Goal: Task Accomplishment & Management: Complete application form

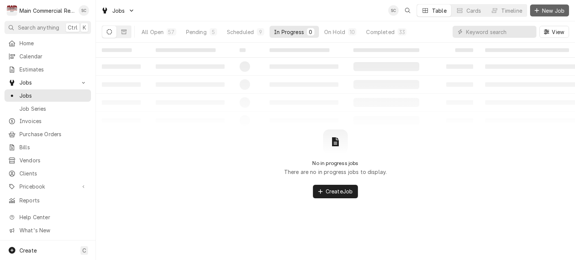
click at [554, 10] on span "New Job" at bounding box center [552, 11] width 25 height 8
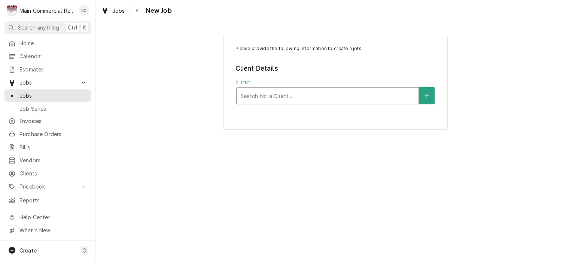
click at [269, 97] on div "Client" at bounding box center [327, 95] width 174 height 13
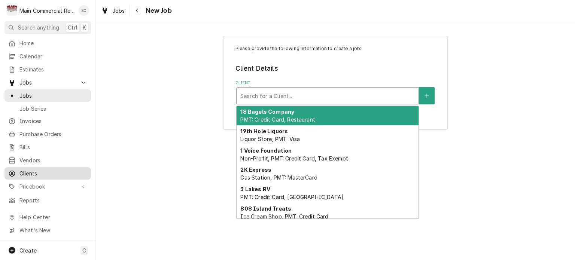
click at [33, 170] on span "Clients" at bounding box center [53, 174] width 68 height 8
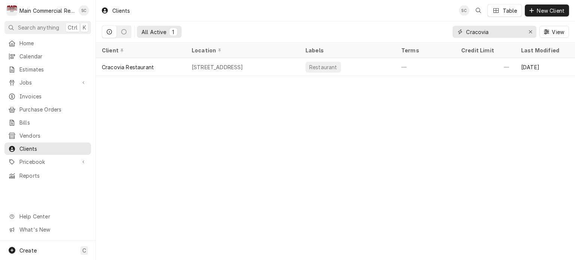
click at [533, 31] on div "Erase input" at bounding box center [530, 31] width 7 height 7
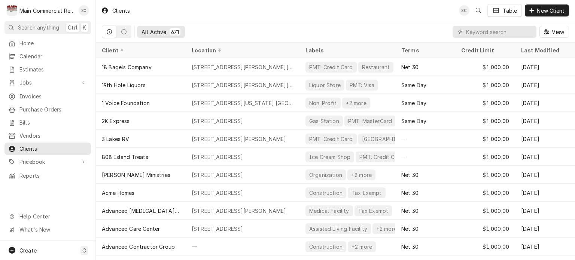
click at [392, 18] on div "Clients SC Table New Client" at bounding box center [335, 10] width 479 height 21
click at [499, 31] on input "Dynamic Content Wrapper" at bounding box center [499, 32] width 67 height 12
click at [40, 145] on span "Clients" at bounding box center [53, 149] width 68 height 8
click at [548, 12] on span "New Client" at bounding box center [550, 11] width 31 height 8
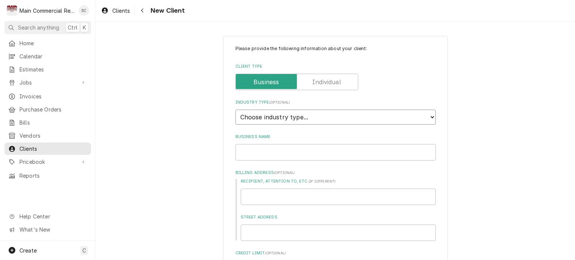
click at [308, 115] on select "Choose industry type... Residential Commercial Industrial Government" at bounding box center [335, 117] width 200 height 15
select select "2"
click at [235, 110] on select "Choose industry type... Residential Commercial Industrial Government" at bounding box center [335, 117] width 200 height 15
click at [299, 152] on input "Business Name" at bounding box center [335, 152] width 200 height 16
type textarea "x"
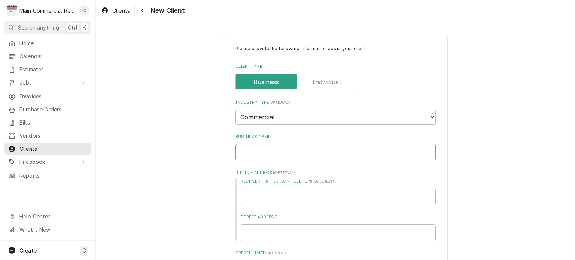
type input "Z"
type textarea "x"
type input "Ze"
type textarea "x"
type input "Zep"
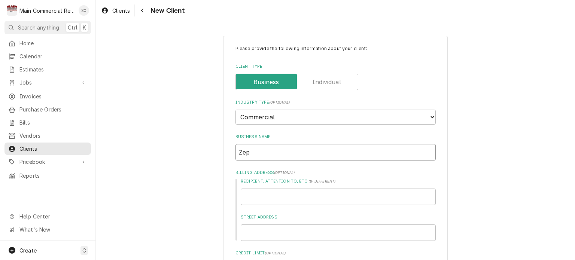
type textarea "x"
type input "Zeph"
type textarea "x"
type input "Zephy"
type textarea "x"
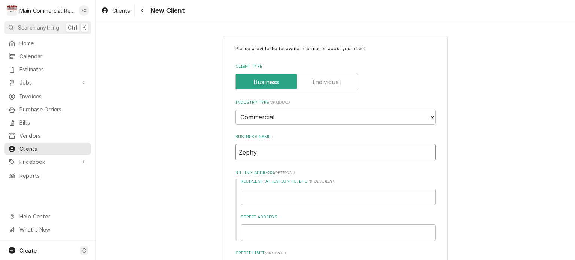
type input "Zephyr"
type textarea "x"
type input "Zephyrh"
type textarea "x"
type input "Zephyrhi"
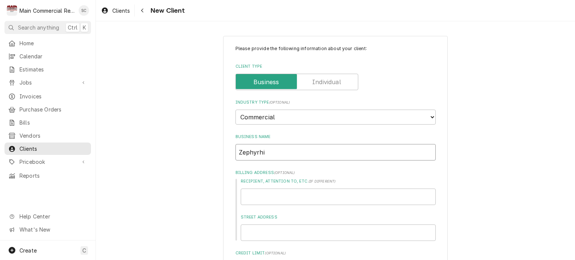
type textarea "x"
type input "Zephyrhil"
type textarea "x"
type input "Zephyrhill"
type textarea "x"
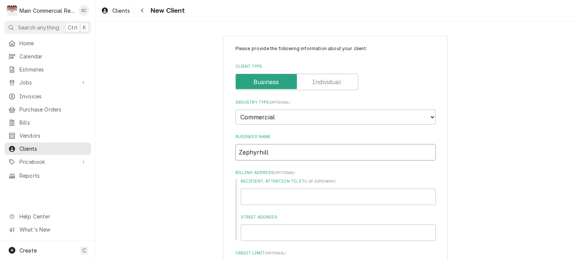
type input "Zephyrhills"
type textarea "x"
type input "Zephyrhills"
type textarea "x"
type input "Zephyrhills B"
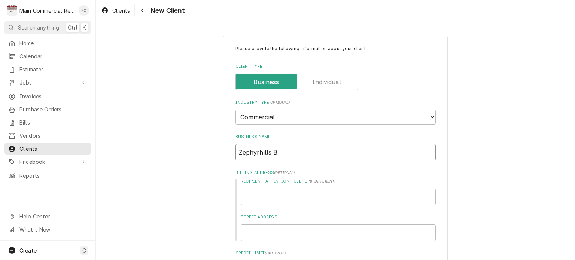
type textarea "x"
type input "Zephyrhills Br"
type textarea "x"
type input "Zephyrhills Bre"
type textarea "x"
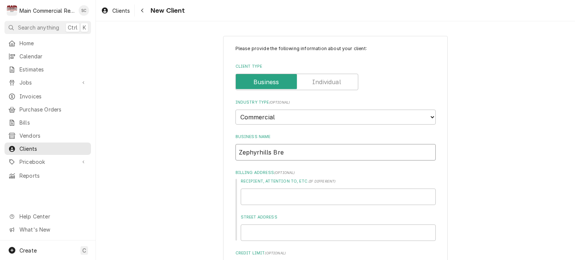
type input "Zephyrhills Brew"
type textarea "x"
type input "Zephyrhills Brewi"
type textarea "x"
type input "Zephyrhills Brewin"
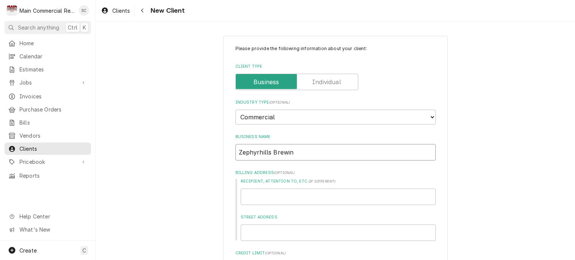
type textarea "x"
type input "Zephyrhills Brewing"
type textarea "x"
type input "Zephyrhills Brewing"
type textarea "x"
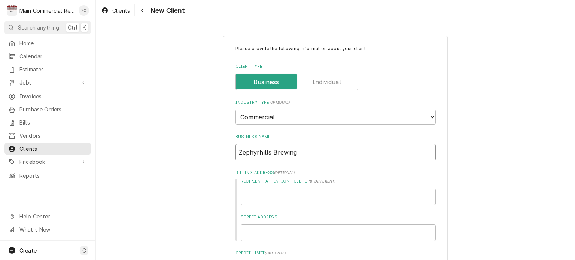
type input "Zephyrhills Brewing C"
type textarea "x"
type input "Zephyrhills Brewing Co"
type textarea "x"
type input "Zephyrhills Brewing Com"
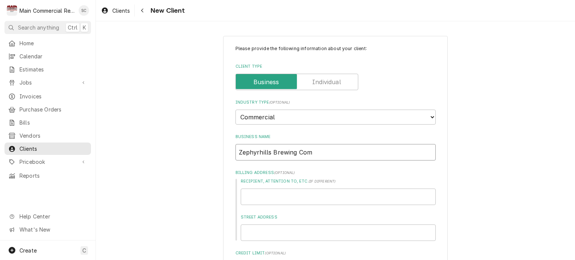
type textarea "x"
type input "Zephyrhills Brewing Comp"
type textarea "x"
type input "Zephyrhills Brewing Compa"
type textarea "x"
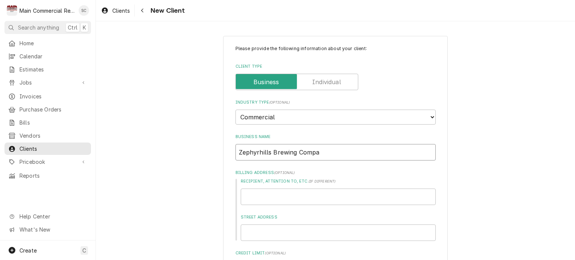
type input "Zephyrhills Brewing Compan"
type textarea "x"
type input "Zephyrhills Brewing Company"
type textarea "x"
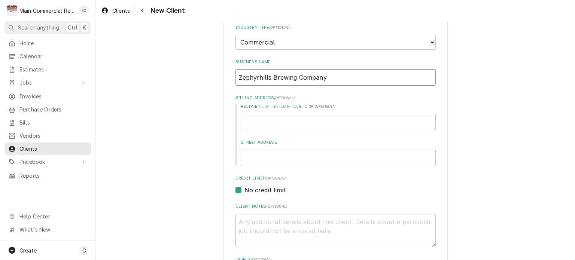
type input "Zephyrhills Brewing Company"
click at [298, 155] on input "Street Address" at bounding box center [338, 158] width 195 height 16
type textarea "x"
type input "3"
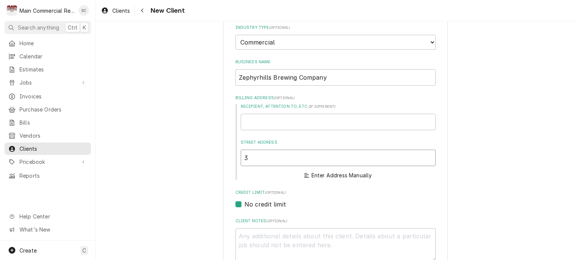
type textarea "x"
type input "38"
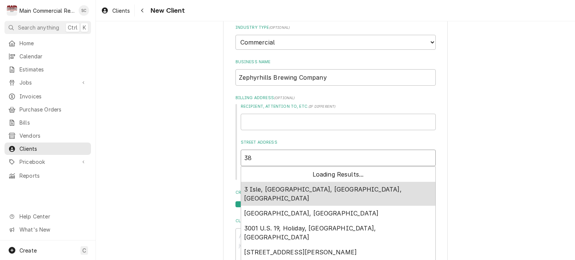
type textarea "x"
type input "385"
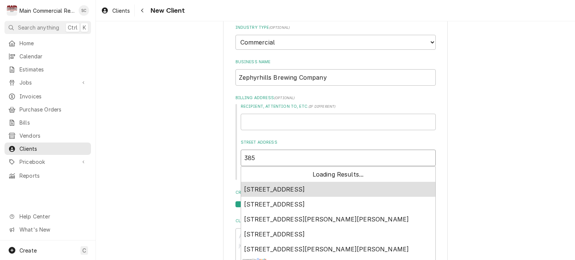
type textarea "x"
type input "3853"
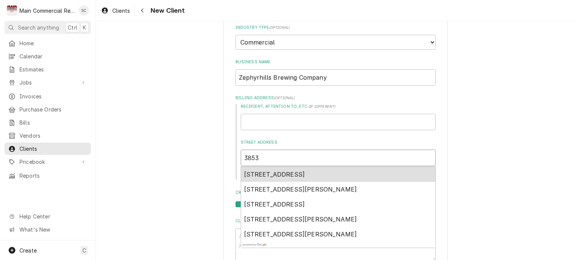
type textarea "x"
type input "38530"
type textarea "x"
type input "38530"
type textarea "x"
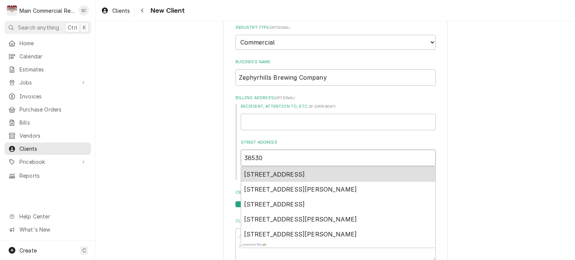
type input "38530 5"
type textarea "x"
type input "38530 5t"
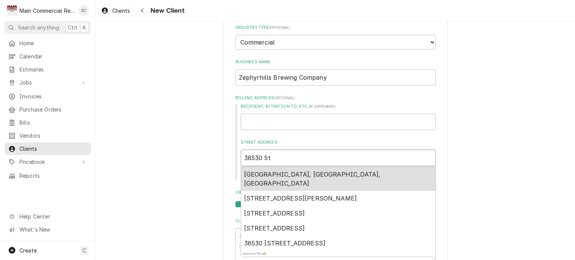
type textarea "x"
type input "38530 5th"
type textarea "x"
type input "38530 5th"
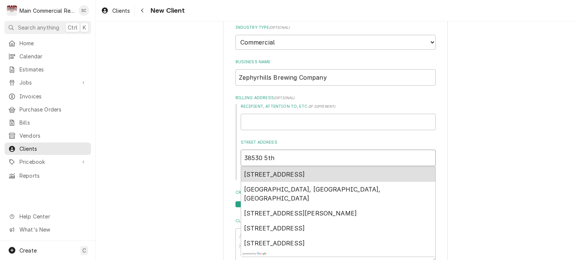
type textarea "x"
type input "38530 5th A"
type textarea "x"
type input "38530 5th Av"
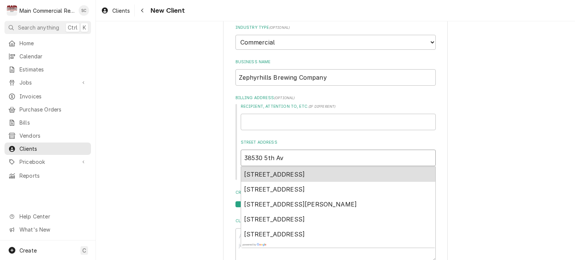
type textarea "x"
type input "38530 5th Ave"
type textarea "x"
type input "38530 5th Ave."
type textarea "x"
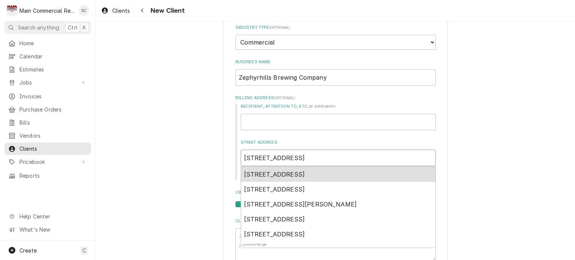
type input "38530 5th Ave."
drag, startPoint x: 315, startPoint y: 174, endPoint x: 314, endPoint y: 168, distance: 5.7
click at [305, 173] on span "38530 5th Ave, Zephyrhills, FL, USA" at bounding box center [274, 174] width 61 height 7
type textarea "x"
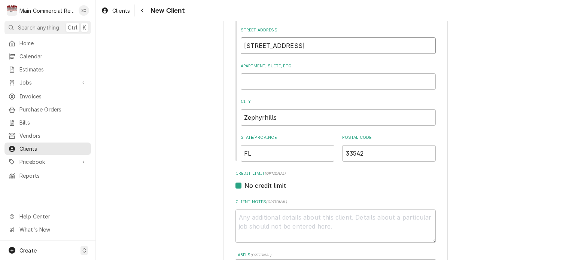
scroll to position [262, 0]
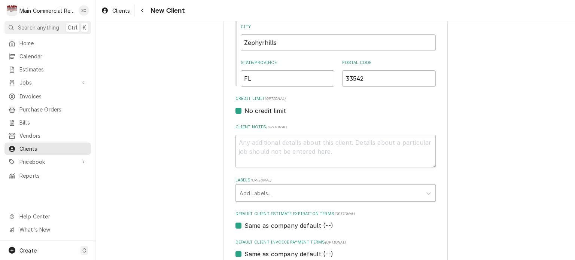
type input "38530 5th Ave"
click at [274, 137] on textarea "Client Notes ( optional )" at bounding box center [335, 152] width 200 height 34
type textarea "x"
type textarea "F"
type textarea "x"
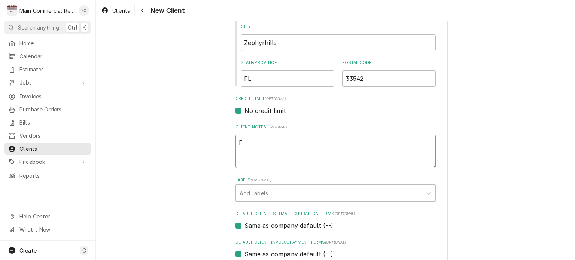
type textarea "Fi"
type textarea "x"
type textarea "Fir"
type textarea "x"
type textarea "Firt"
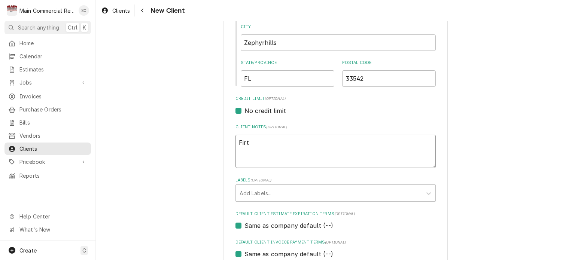
type textarea "x"
type textarea "Fir"
type textarea "x"
type textarea "Firs"
type textarea "x"
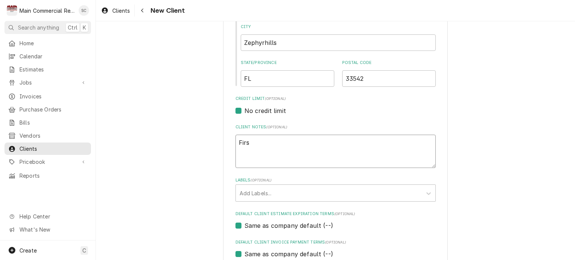
type textarea "First"
type textarea "x"
type textarea "First"
type textarea "x"
type textarea "First T"
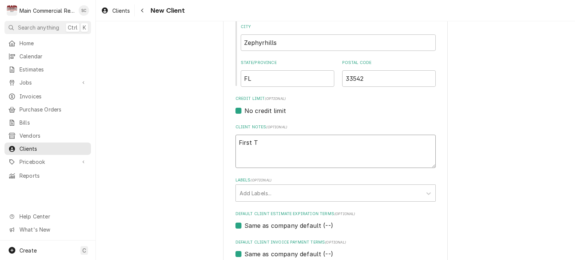
type textarea "x"
type textarea "First Ti"
type textarea "x"
type textarea "First Tim"
type textarea "x"
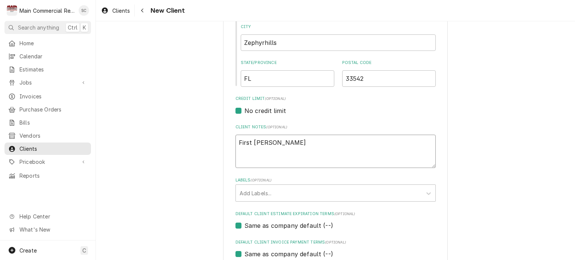
type textarea "First Time"
type textarea "x"
type textarea "First Time"
type textarea "x"
type textarea "First Time C"
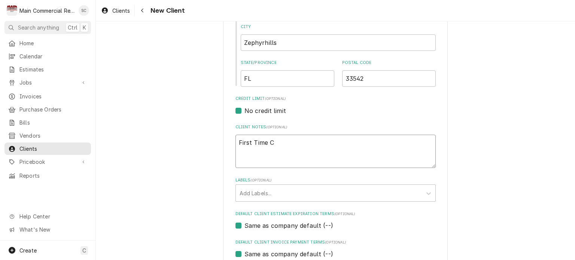
type textarea "x"
type textarea "First Time Cu"
type textarea "x"
type textarea "First Time Cus"
type textarea "x"
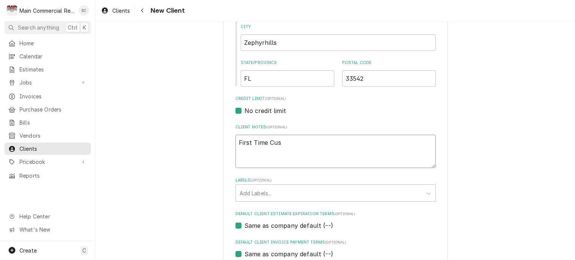
type textarea "First Time Cust"
type textarea "x"
type textarea "First Time Custo"
type textarea "x"
type textarea "First Time Custom"
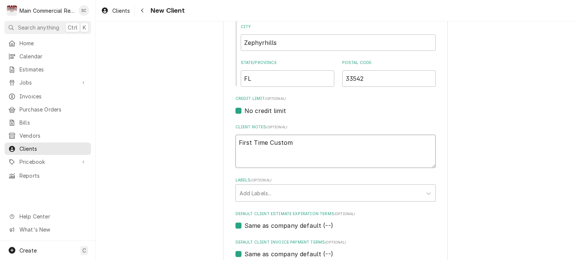
type textarea "x"
type textarea "First Time Custome"
type textarea "x"
type textarea "First Time Customer"
type textarea "x"
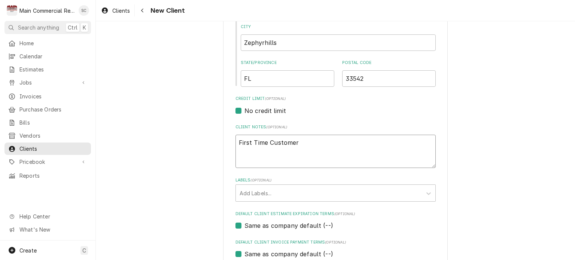
type textarea "First Time Customer"
click at [235, 140] on textarea "First Time Customer" at bounding box center [335, 152] width 200 height 34
type textarea "x"
type textarea "OFirst Time Customer"
type textarea "x"
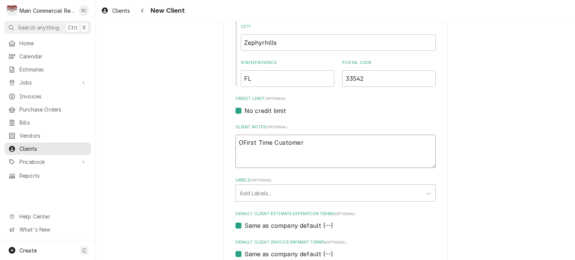
type textarea "OUFirst Time Customer"
type textarea "x"
type textarea "OUTFirst Time Customer"
type textarea "x"
type textarea "OUTBFirst Time Customer"
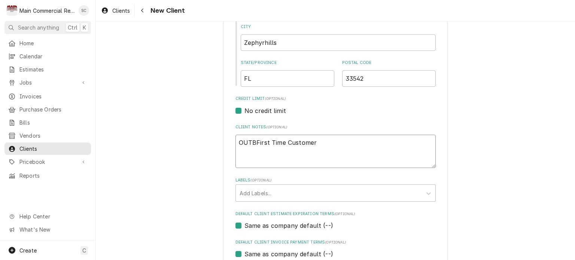
type textarea "x"
type textarea "OUTBOFirst Time Customer"
type textarea "x"
type textarea "OUTBOUFirst Time Customer"
type textarea "x"
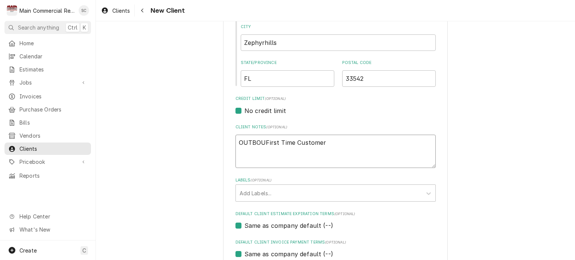
type textarea "OUTBOUNFirst Time Customer"
type textarea "x"
type textarea "OUTBOUNGFirst Time Customer"
type textarea "x"
type textarea "OUTBOUNFirst Time Customer"
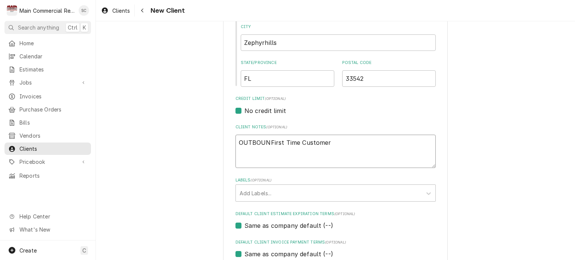
type textarea "x"
type textarea "OUTBOUNDFirst Time Customer"
type textarea "x"
type textarea "OUTBOUND!First Time Customer"
type textarea "x"
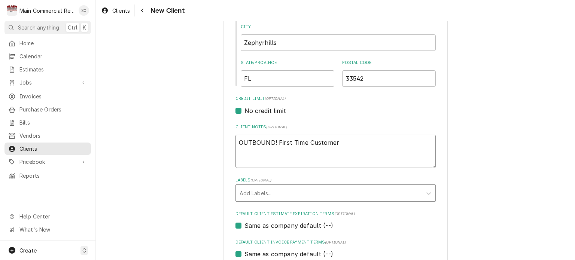
type textarea "OUTBOUND! First Time Customer"
click at [256, 195] on div "Labels" at bounding box center [329, 192] width 179 height 13
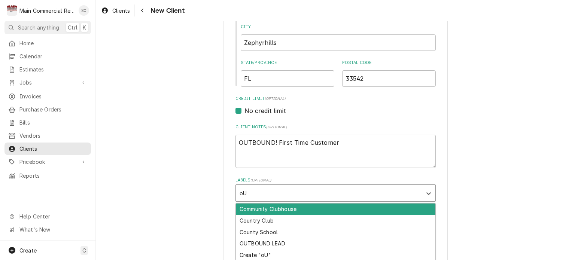
type input "o"
type input "OUT"
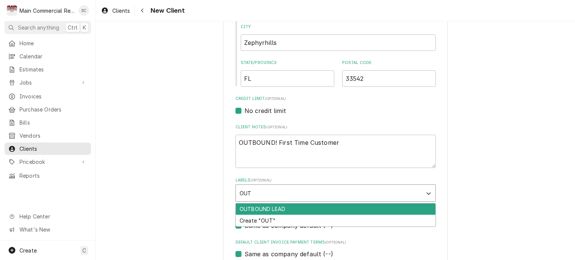
click at [255, 209] on div "OUTBOUND LEAD" at bounding box center [335, 210] width 199 height 12
type textarea "x"
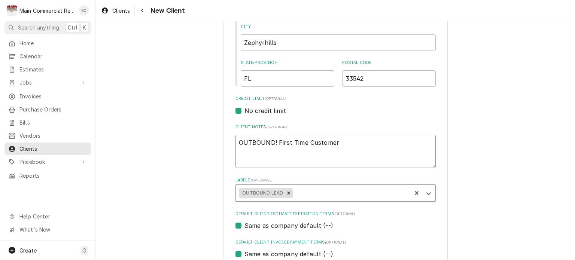
click at [361, 141] on textarea "OUTBOUND! First Time Customer" at bounding box center [335, 152] width 200 height 34
type textarea "x"
type textarea "OUTBOUND! First Time Customer"
type textarea "x"
type textarea "OUTBOUND! First Time Customer-"
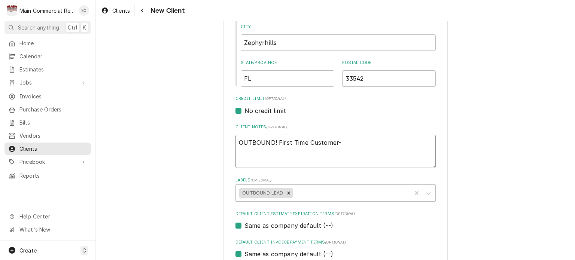
type textarea "x"
type textarea "OUTBOUND! First Time Customer-C"
type textarea "x"
type textarea "OUTBOUND! First Time Customer-CO"
type textarea "x"
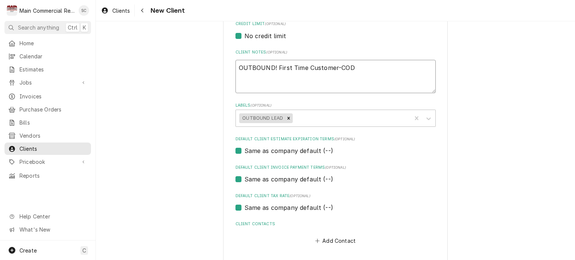
scroll to position [367, 0]
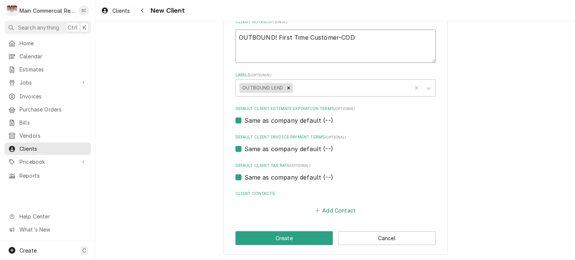
type textarea "OUTBOUND! First Time Customer-COD"
click at [341, 208] on button "Add Contact" at bounding box center [335, 210] width 43 height 10
type textarea "x"
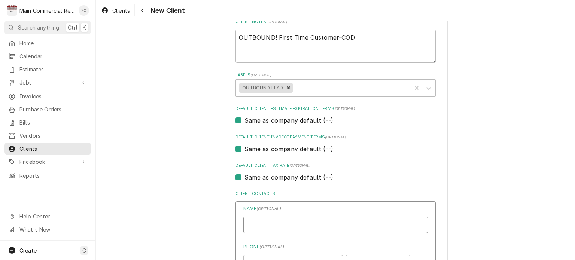
click at [293, 222] on input "Business Name" at bounding box center [335, 225] width 185 height 16
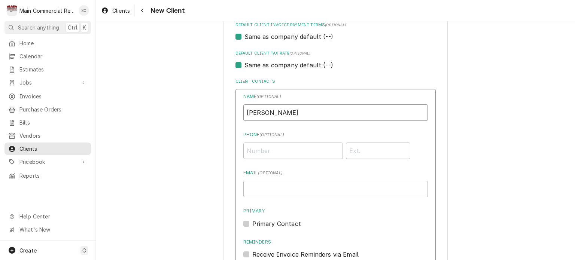
type input "Pranav Patel"
click at [269, 154] on input "Phone ( optional )" at bounding box center [293, 151] width 100 height 16
type input "[PHONE_NUMBER]"
click at [352, 151] on input "Phone" at bounding box center [378, 151] width 65 height 16
click at [334, 112] on input "Pranav Patel" at bounding box center [335, 112] width 185 height 16
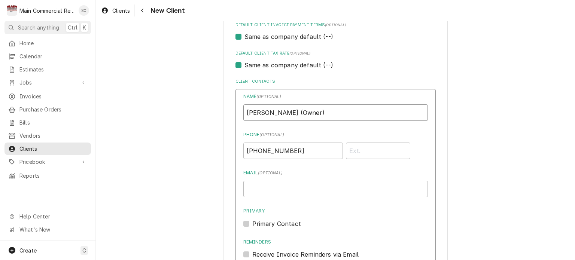
type input "Pranav Patel (Owner)"
click at [305, 192] on input "Email ( optional )" at bounding box center [335, 189] width 185 height 16
type input "zbcbeers@gmail.com"
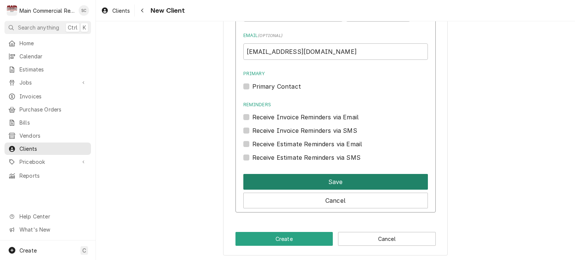
click at [311, 183] on button "Save" at bounding box center [335, 182] width 185 height 16
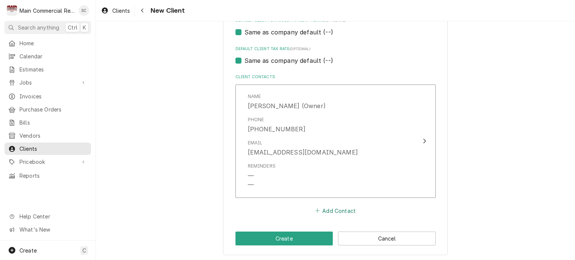
click at [348, 208] on button "Add Contact" at bounding box center [335, 210] width 43 height 10
type textarea "x"
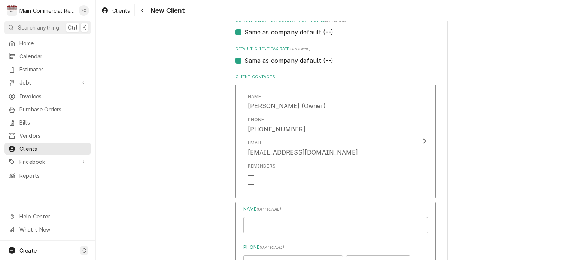
scroll to position [559, 0]
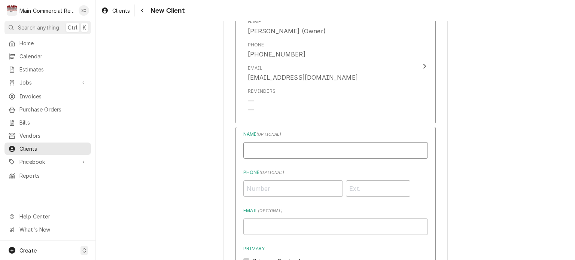
click at [323, 150] on input "Business Name" at bounding box center [335, 150] width 185 height 16
type input "Cameron Ruiz"
click at [304, 184] on input "Phone ( optional )" at bounding box center [293, 188] width 100 height 16
type input "(813) 715-2683"
click at [299, 227] on input "Email ( optional )" at bounding box center [335, 227] width 185 height 16
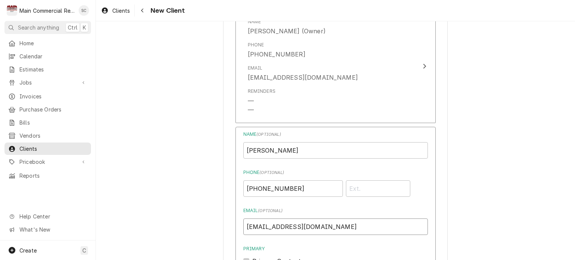
scroll to position [671, 0]
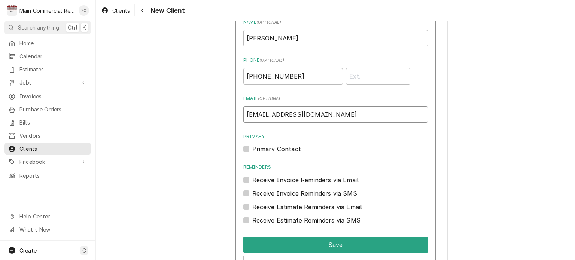
type input "[EMAIL_ADDRESS][DOMAIN_NAME]"
click at [252, 148] on label "Primary Contact" at bounding box center [276, 148] width 49 height 9
click at [252, 148] on input "Primary" at bounding box center [344, 152] width 185 height 16
checkbox input "true"
click at [332, 157] on div "Name ( optional ) Cameron Ruiz Phone ( optional ) (813) 715-2683 Email ( option…" at bounding box center [335, 122] width 185 height 207
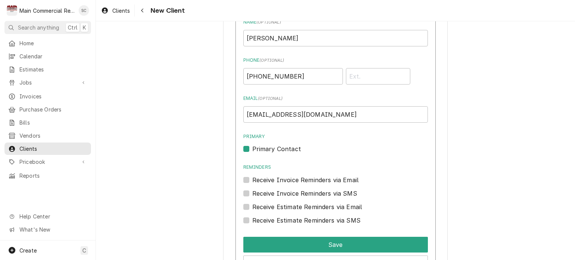
scroll to position [559, 0]
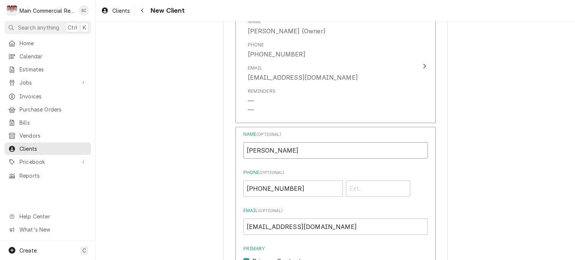
click at [348, 152] on input "Cameron Ruiz" at bounding box center [335, 150] width 185 height 16
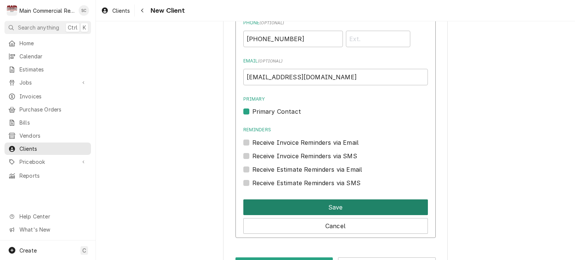
type input "Cameron Ruiz (Manager)"
click at [344, 205] on button "Save" at bounding box center [335, 207] width 185 height 16
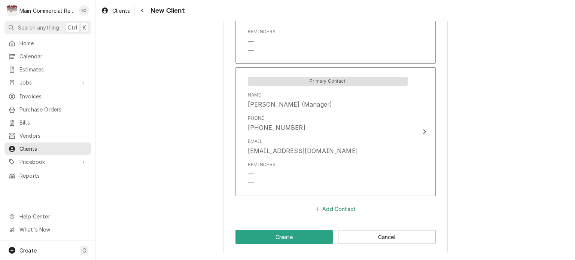
scroll to position [617, 0]
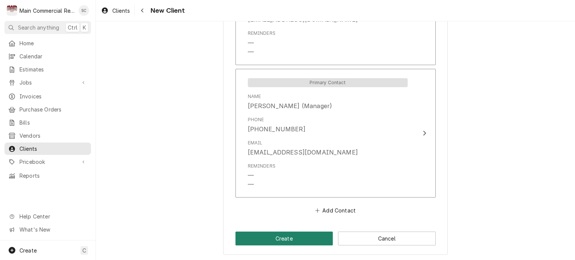
click at [303, 238] on button "Create" at bounding box center [284, 239] width 98 height 14
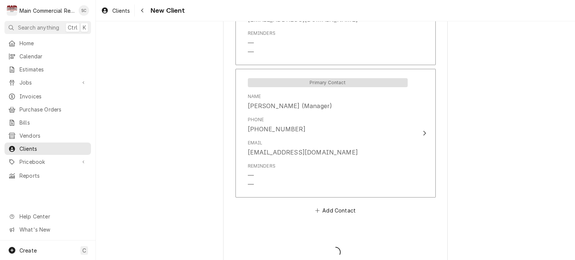
type textarea "x"
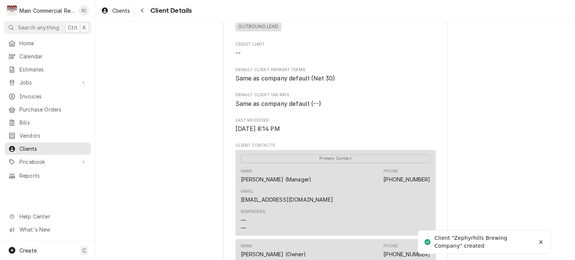
scroll to position [299, 0]
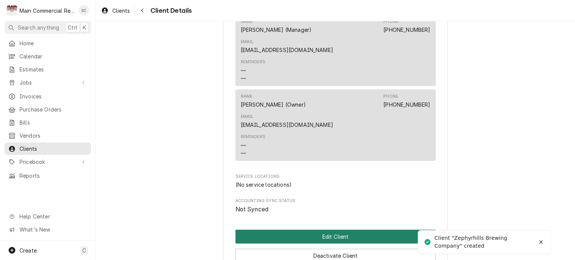
click at [344, 230] on button "Edit Client" at bounding box center [335, 237] width 200 height 14
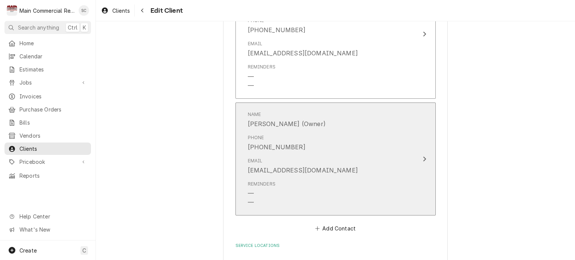
scroll to position [650, 0]
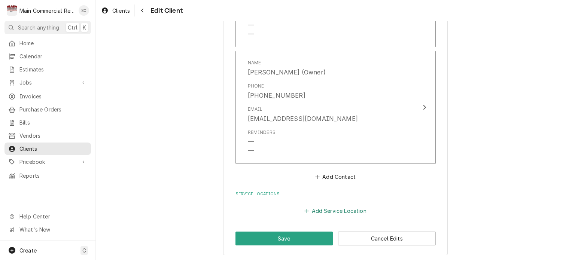
click at [338, 207] on button "Add Service Location" at bounding box center [335, 210] width 64 height 10
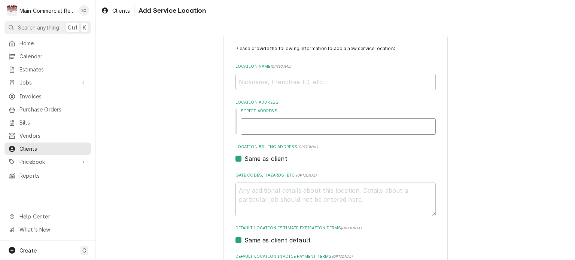
click at [296, 126] on input "Street Address" at bounding box center [338, 126] width 195 height 16
type textarea "x"
type input "3"
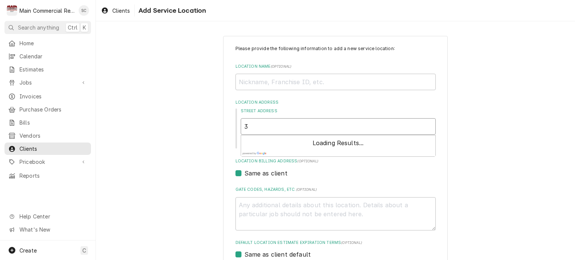
type textarea "x"
type input "38"
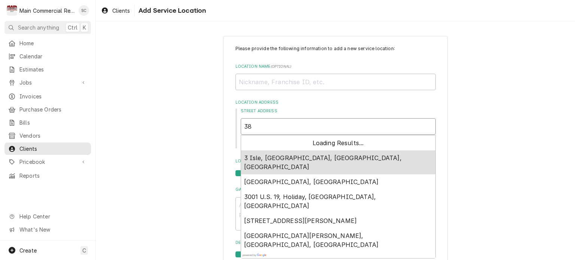
type textarea "x"
type input "385"
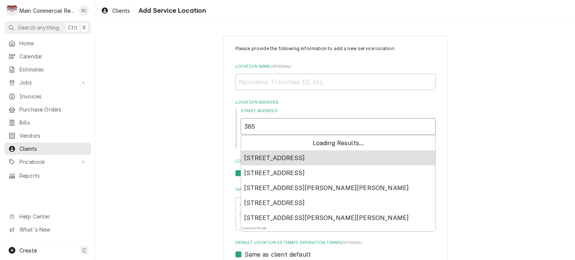
type textarea "x"
type input "3853"
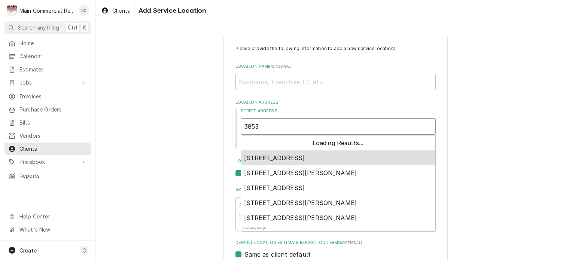
type textarea "x"
type input "38530"
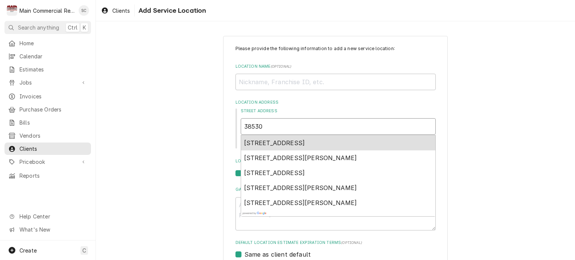
type textarea "x"
type input "38530"
type textarea "x"
type input "38530 5"
type textarea "x"
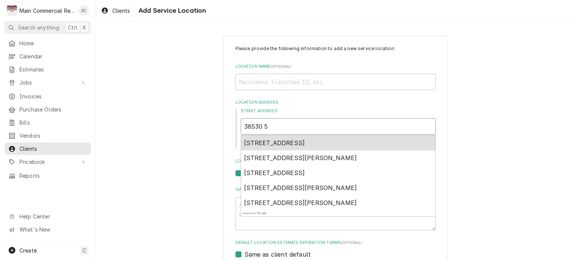
type input "38530 5t"
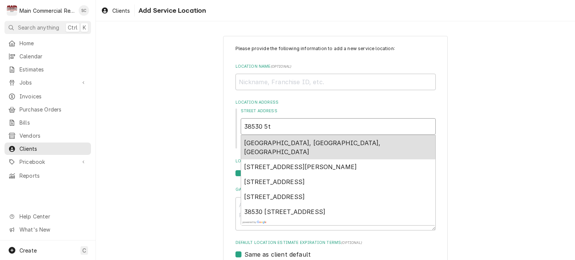
type textarea "x"
type input "38530 5th"
type textarea "x"
type input "38530 5th"
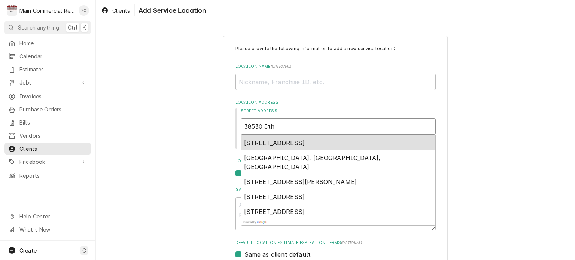
type textarea "x"
type input "38530 5th A"
type textarea "x"
type input "38530 5th Av"
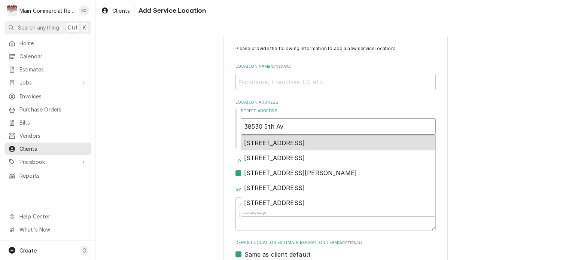
type textarea "x"
type input "[STREET_ADDRESS]"
type textarea "x"
type input "[STREET_ADDRESS]"
type textarea "x"
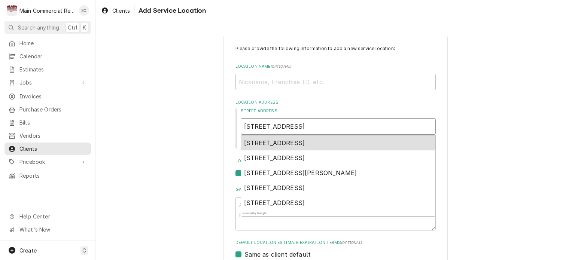
type input "[STREET_ADDRESS]"
click at [305, 143] on span "[STREET_ADDRESS]" at bounding box center [274, 142] width 61 height 7
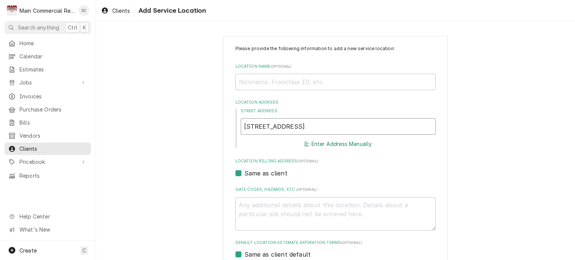
type textarea "x"
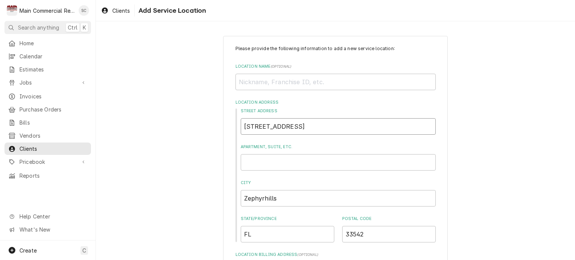
scroll to position [112, 0]
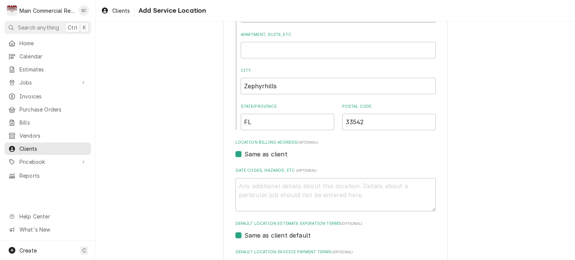
type input "[STREET_ADDRESS]"
click at [283, 184] on textarea "Gate Codes, Hazards, etc. ( optional )" at bounding box center [335, 195] width 200 height 34
type textarea "x"
type textarea "O"
type textarea "x"
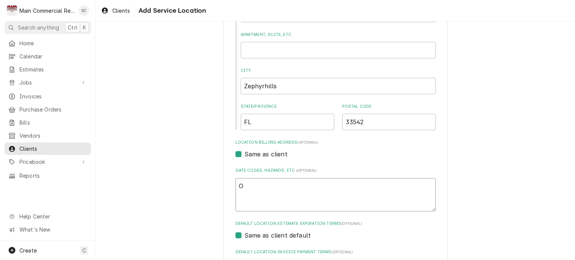
type textarea "Ou"
type textarea "x"
type textarea "Out"
type textarea "x"
type textarea "Outb"
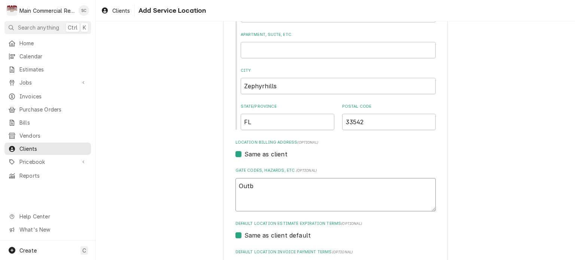
type textarea "x"
type textarea "Outbo"
type textarea "x"
type textarea "Outbou"
type textarea "x"
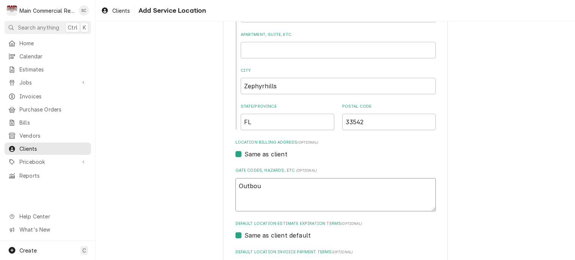
type textarea "Outboun"
type textarea "x"
type textarea "Outbound"
type textarea "x"
type textarea "Outbound"
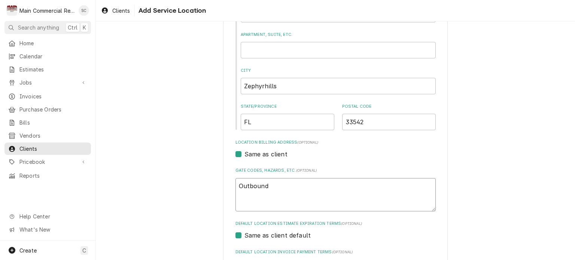
type textarea "x"
type textarea "Outbound L"
type textarea "x"
type textarea "Outbound Le"
type textarea "x"
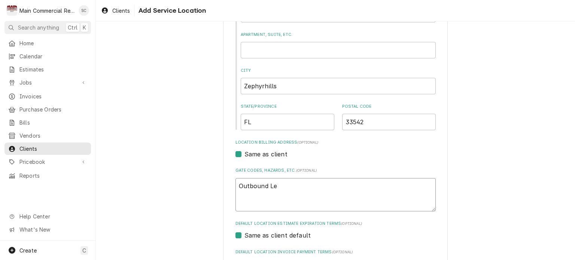
type textarea "Outbound Lea"
type textarea "x"
type textarea "Outbound Lead"
type textarea "x"
type textarea "Outbound Lead-"
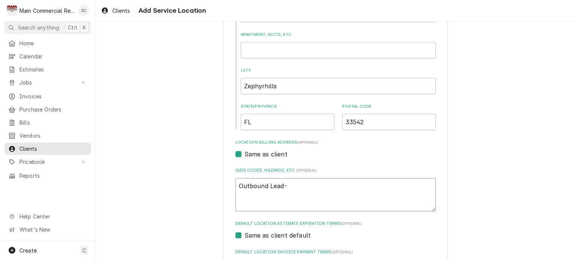
type textarea "x"
type textarea "Outbound Lead-F"
type textarea "x"
type textarea "Outbound Lead-Fi"
type textarea "x"
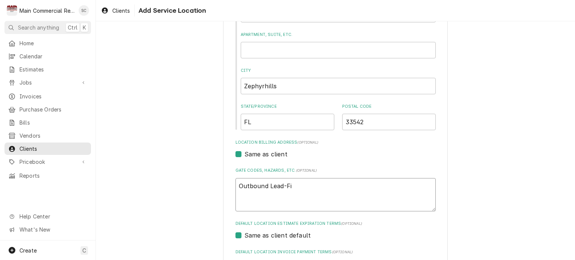
type textarea "Outbound Lead-Fir"
type textarea "x"
type textarea "Outbound Lead-Firs"
type textarea "x"
type textarea "Outbound Lead-First"
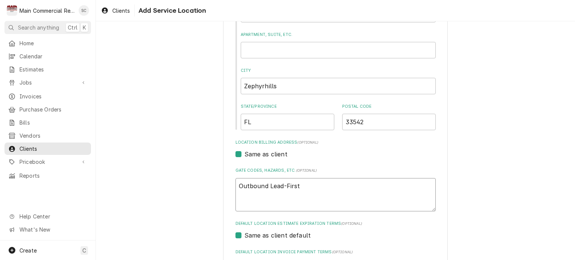
type textarea "x"
type textarea "Outbound Lead-First"
type textarea "x"
type textarea "Outbound Lead-First T"
type textarea "x"
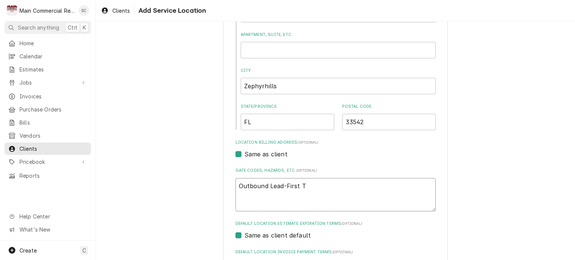
type textarea "Outbound Lead-First Ti"
type textarea "x"
type textarea "Outbound Lead-First Tim"
type textarea "x"
type textarea "Outbound Lead-First Time"
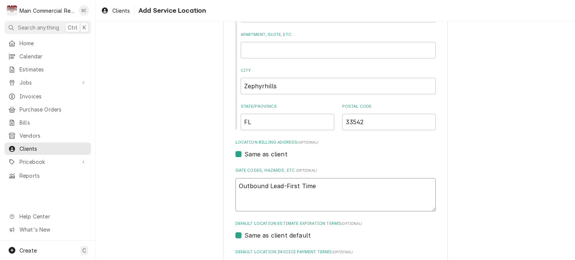
type textarea "x"
type textarea "Outbound Lead-First Time"
type textarea "x"
type textarea "Outbound Lead-First Time C"
type textarea "x"
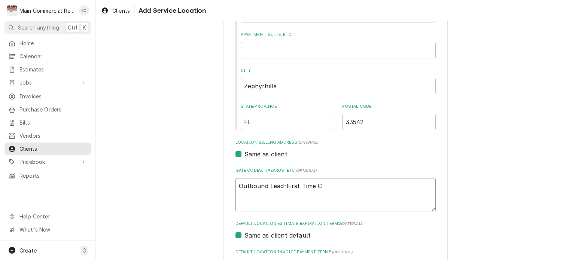
type textarea "Outbound Lead-First Time Cu"
type textarea "x"
type textarea "Outbound Lead-First Time Cus"
type textarea "x"
type textarea "Outbound Lead-First Time Cust"
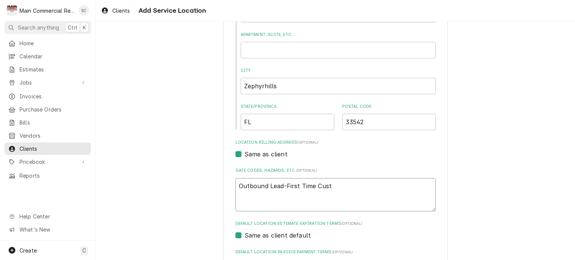
type textarea "x"
type textarea "Outbound Lead-First Time Custo"
type textarea "x"
type textarea "Outbound Lead-First Time Custom"
type textarea "x"
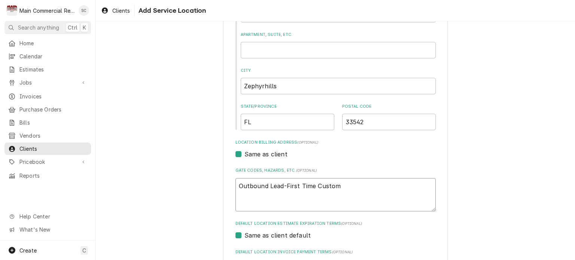
type textarea "Outbound Lead-First Time Custome"
type textarea "x"
type textarea "Outbound Lead-First Time Customer"
type textarea "x"
type textarea "Outbound Lead-First Time Customer"
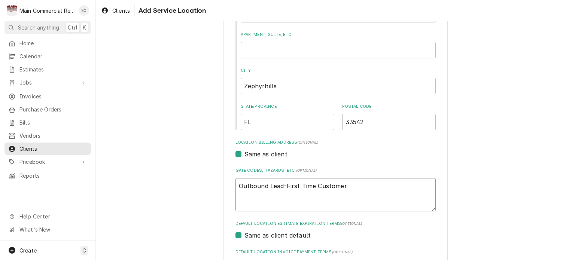
type textarea "x"
type textarea "Outbound Lead-First Time Customer"
type textarea "x"
type textarea "Outbound Lead-First Time Customer-"
type textarea "x"
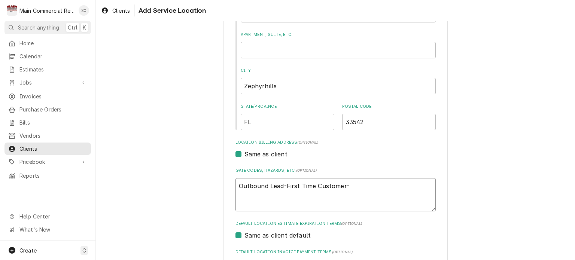
type textarea "Outbound Lead-First Time Customer-C"
type textarea "x"
type textarea "Outbound Lead-First Time Customer-CO"
type textarea "x"
type textarea "Outbound Lead-First Time Customer-COD"
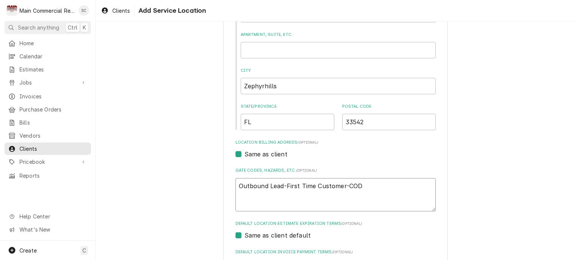
type textarea "x"
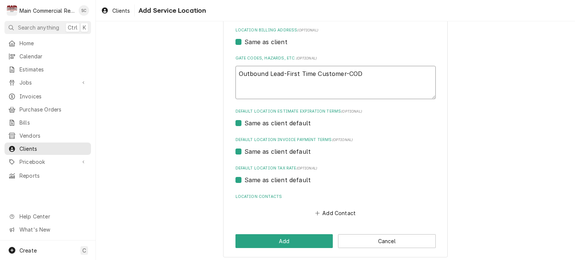
scroll to position [228, 0]
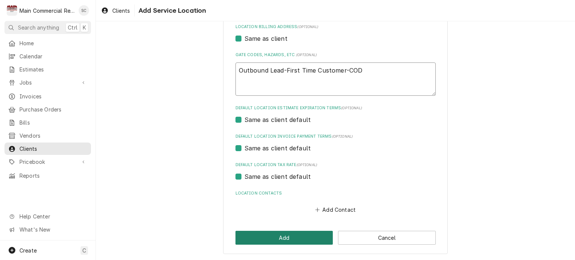
type textarea "Outbound Lead-First Time Customer-COD"
click at [310, 236] on button "Add" at bounding box center [284, 238] width 98 height 14
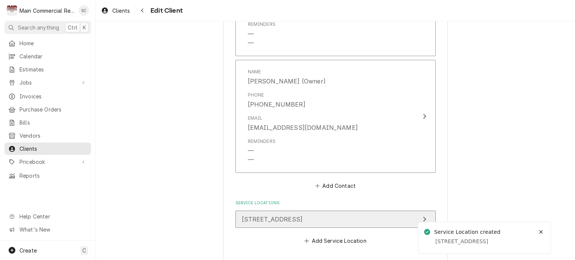
scroll to position [671, 0]
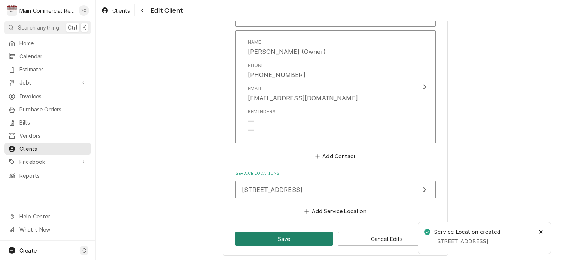
click at [298, 235] on button "Save" at bounding box center [284, 239] width 98 height 14
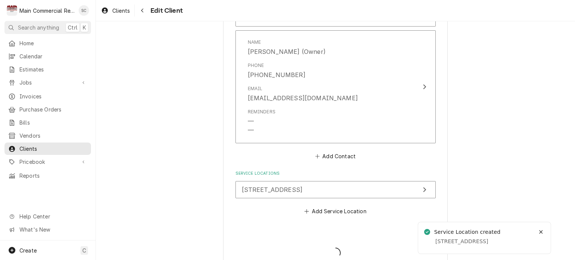
type textarea "x"
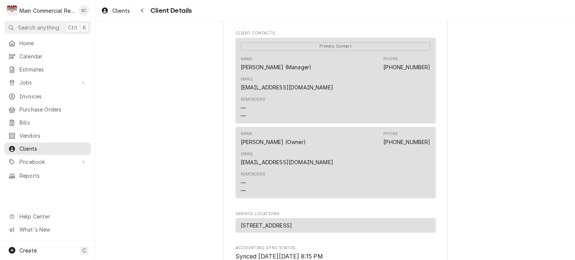
scroll to position [368, 0]
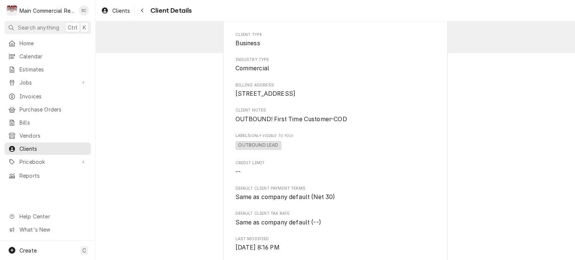
scroll to position [0, 0]
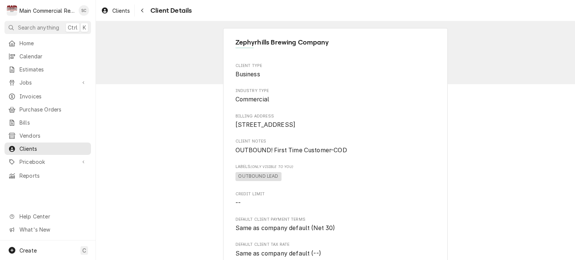
click at [27, 80] on span "Jobs" at bounding box center [47, 83] width 57 height 8
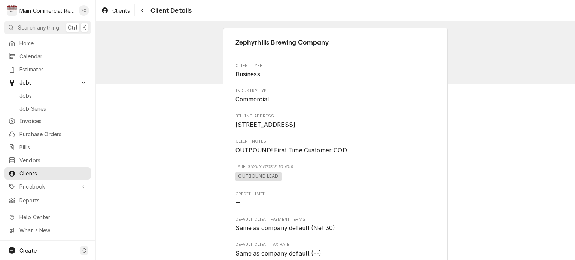
scroll to position [187, 0]
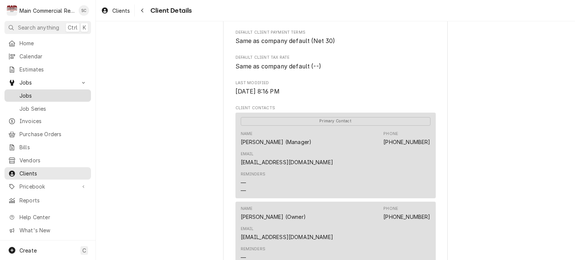
click at [33, 92] on span "Jobs" at bounding box center [53, 96] width 68 height 8
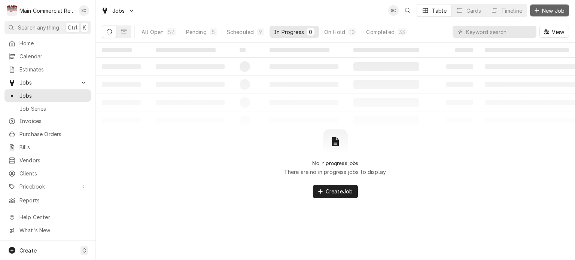
click at [546, 10] on span "New Job" at bounding box center [552, 11] width 25 height 8
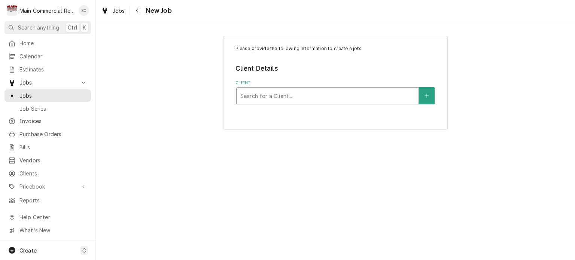
click at [329, 92] on div "Client" at bounding box center [327, 95] width 174 height 13
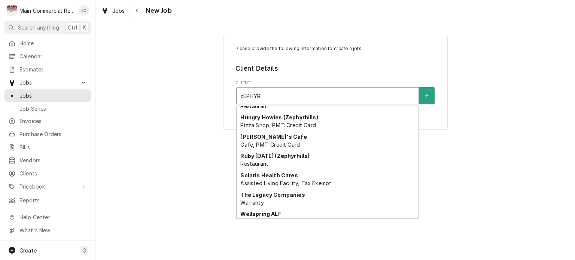
scroll to position [156, 0]
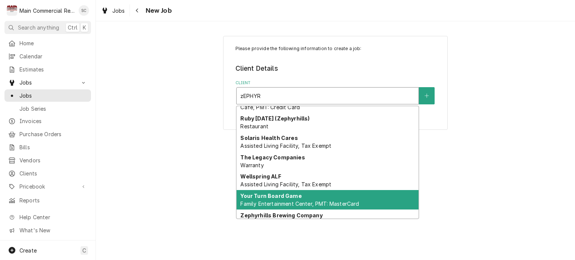
type input "zEPHYR"
click at [157, 149] on div "Please provide the following information to create a job: Client Details Client…" at bounding box center [335, 140] width 479 height 239
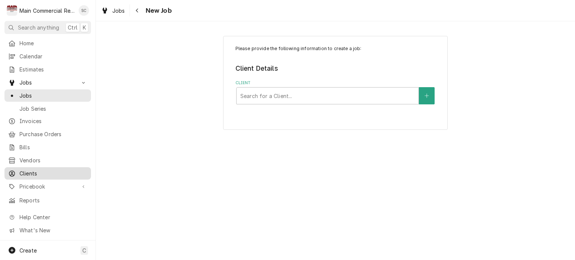
click at [34, 170] on span "Clients" at bounding box center [53, 174] width 68 height 8
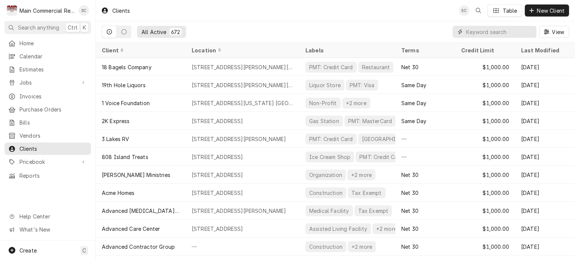
click at [509, 34] on input "Dynamic Content Wrapper" at bounding box center [499, 32] width 67 height 12
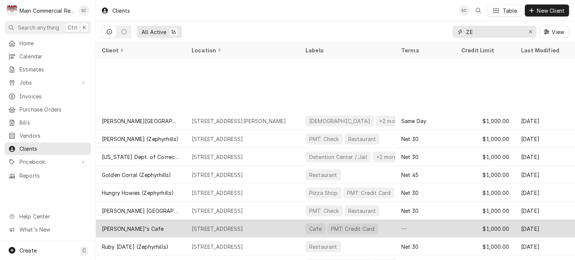
scroll to position [83, 0]
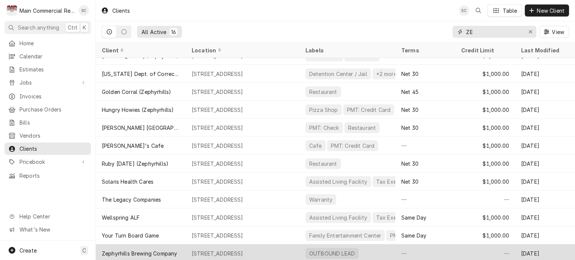
type input "ZE"
click at [234, 250] on div "[STREET_ADDRESS]" at bounding box center [218, 254] width 52 height 8
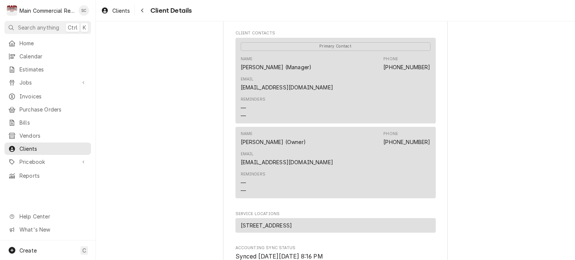
scroll to position [368, 0]
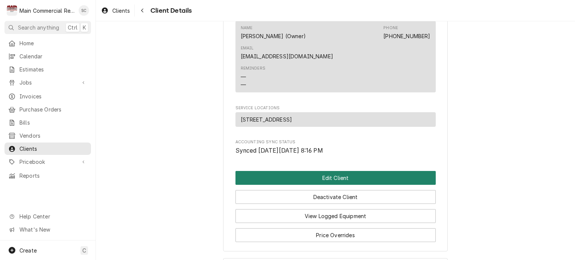
click at [349, 171] on button "Edit Client" at bounding box center [335, 178] width 200 height 14
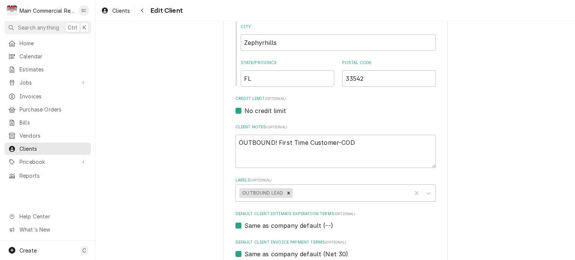
scroll to position [337, 0]
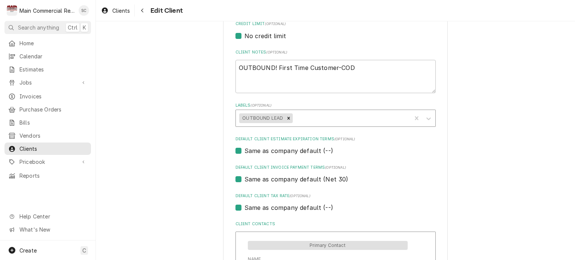
click at [336, 121] on div "Labels" at bounding box center [350, 118] width 113 height 13
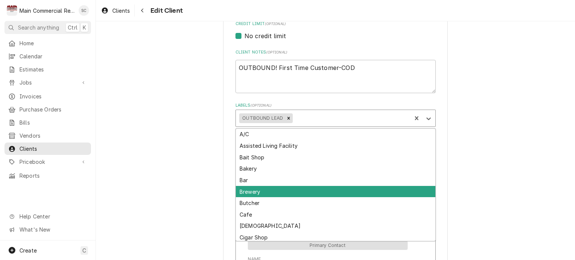
click at [275, 187] on div "Brewery" at bounding box center [335, 192] width 199 height 12
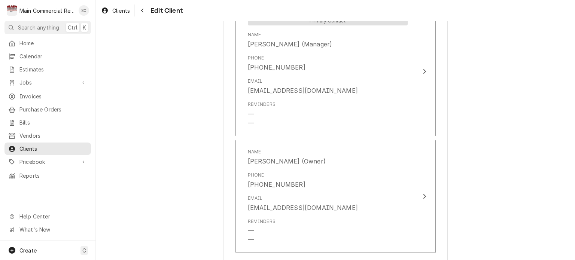
scroll to position [671, 0]
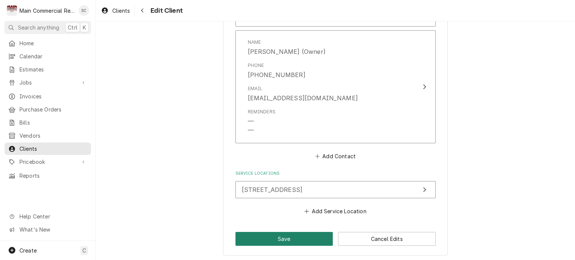
click at [304, 238] on button "Save" at bounding box center [284, 239] width 98 height 14
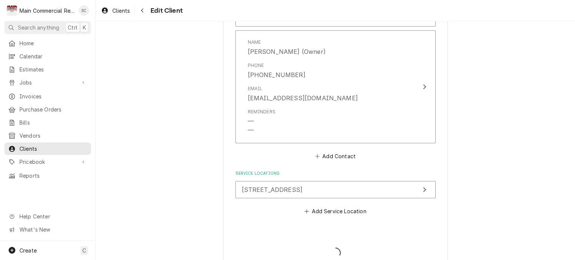
type textarea "x"
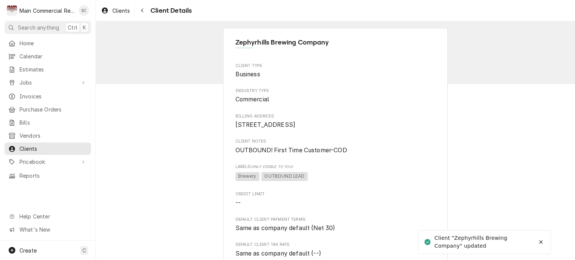
click at [54, 146] on span "Clients" at bounding box center [53, 149] width 68 height 8
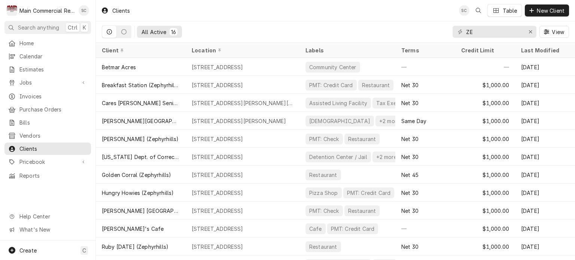
click at [306, 18] on div "Clients SC Table New Client" at bounding box center [335, 10] width 479 height 21
click at [53, 80] on span "Jobs" at bounding box center [47, 83] width 57 height 8
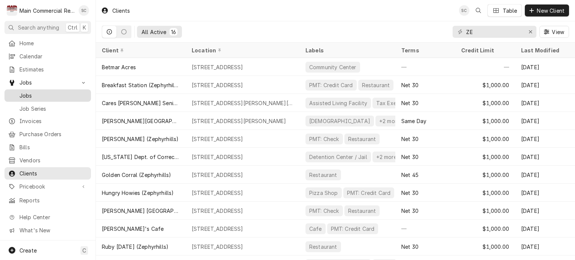
click at [33, 96] on span "Jobs" at bounding box center [53, 96] width 68 height 8
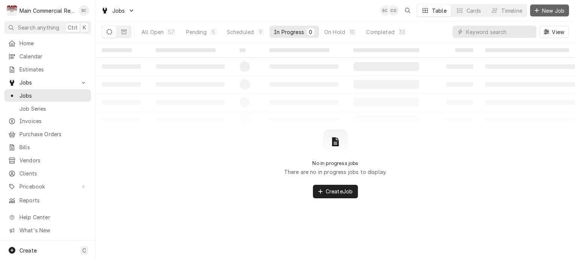
click at [545, 9] on span "New Job" at bounding box center [552, 11] width 25 height 8
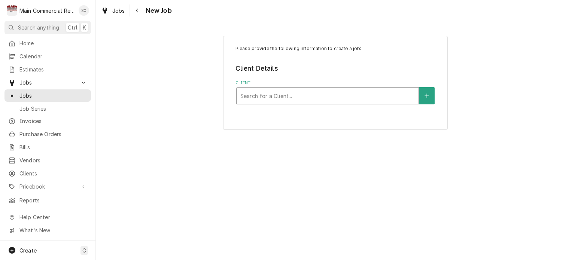
click at [297, 93] on div "Client" at bounding box center [327, 95] width 174 height 13
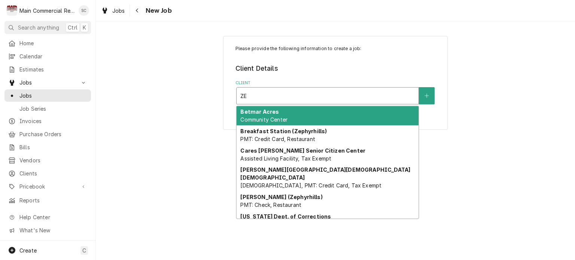
type input "ZEP"
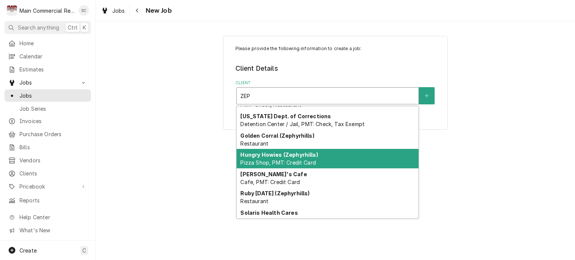
scroll to position [158, 0]
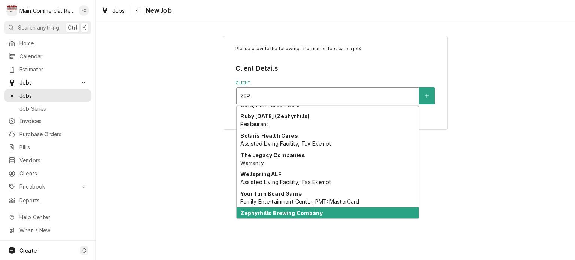
click at [301, 210] on strong "Zephyrhills Brewing Company" at bounding box center [281, 213] width 82 height 6
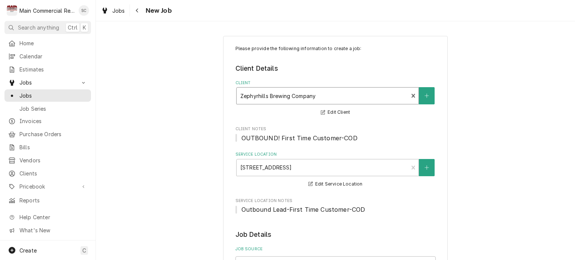
scroll to position [187, 0]
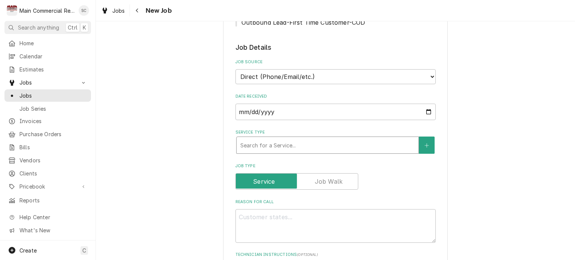
click at [311, 144] on div "Service Type" at bounding box center [327, 144] width 174 height 13
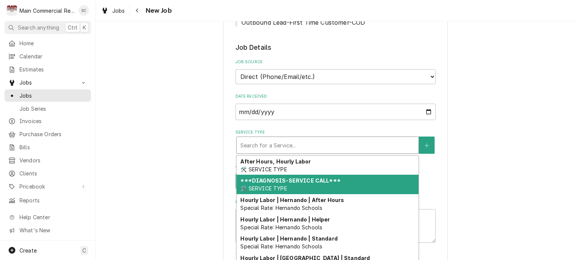
click at [293, 182] on strong "***DIAGNOSIS-SERVICE CALL***" at bounding box center [290, 180] width 100 height 6
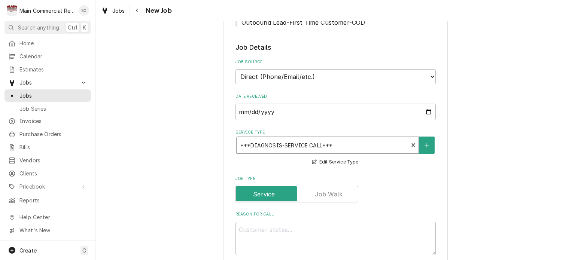
scroll to position [337, 0]
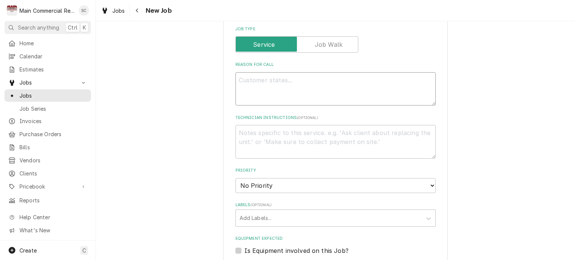
click at [296, 80] on textarea "Reason For Call" at bounding box center [335, 89] width 200 height 34
type textarea "x"
type textarea "*"
type textarea "x"
type textarea "**"
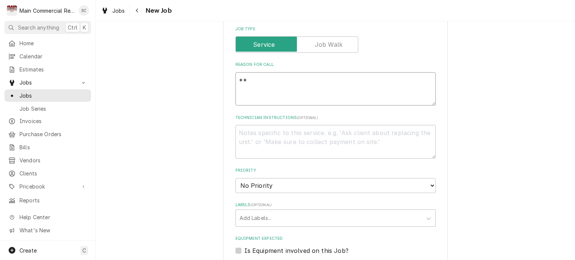
type textarea "x"
type textarea "**c"
type textarea "x"
type textarea "**co"
type textarea "x"
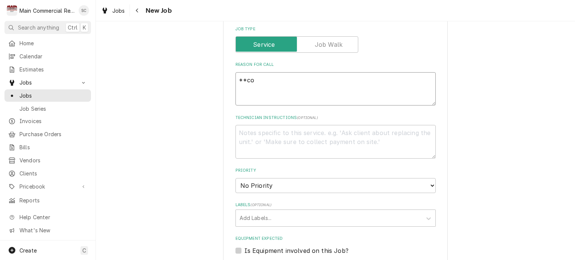
type textarea "**cod"
type textarea "x"
type textarea "**code"
type textarea "x"
type textarea "**cod"
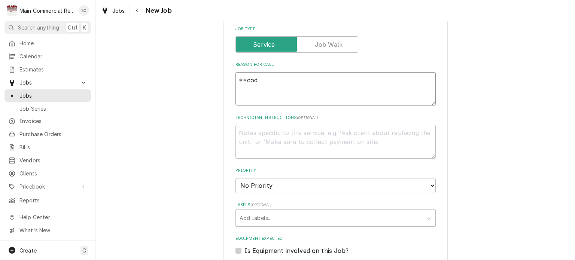
type textarea "x"
type textarea "**co"
type textarea "x"
type textarea "**c"
type textarea "x"
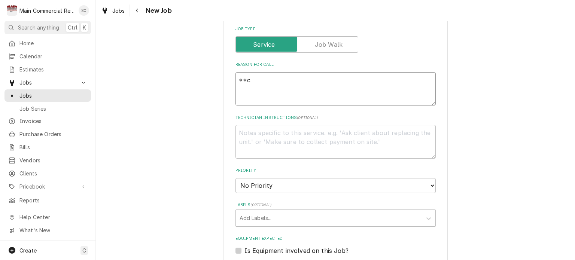
type textarea "**"
type textarea "x"
type textarea "**C"
type textarea "x"
type textarea "**CO"
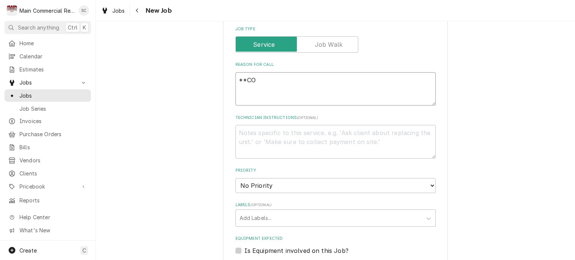
type textarea "x"
type textarea "**COD"
type textarea "x"
type textarea "**COD*"
type textarea "x"
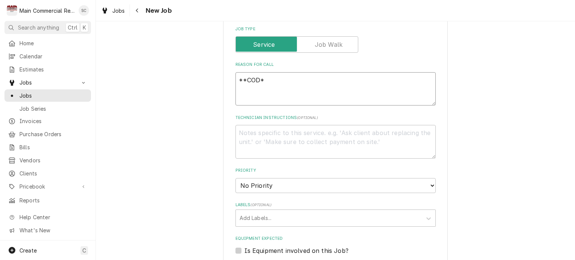
type textarea "**COD**"
type textarea "x"
type textarea "**COD**C"
type textarea "x"
type textarea "**COD**CC"
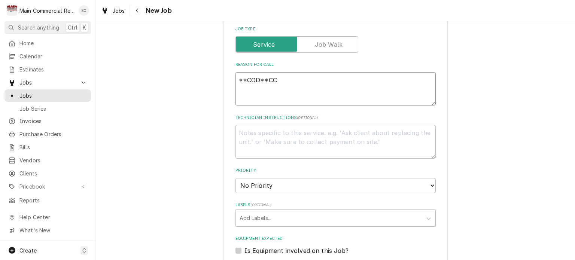
type textarea "x"
type textarea "**COD**CC"
type textarea "x"
type textarea "**COD**CC O"
type textarea "x"
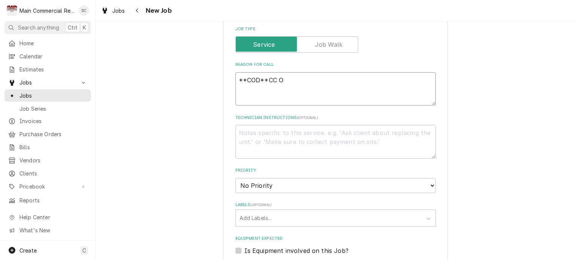
type textarea "**COD**CC OR"
type textarea "x"
type textarea "**COD**CC O"
type textarea "x"
type textarea "**COD**CC"
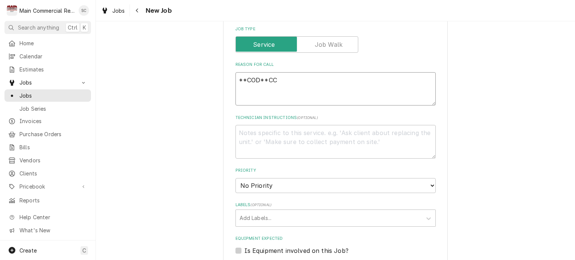
type textarea "x"
type textarea "**COD**CC ("
type textarea "x"
type textarea "**COD**CC (O"
type textarea "x"
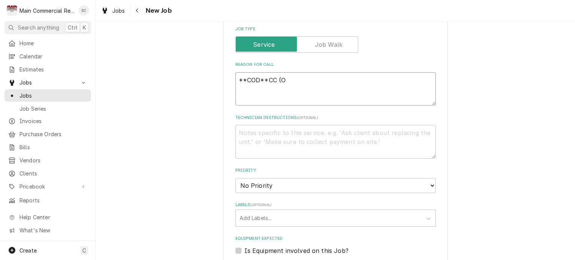
type textarea "**COD**CC (ON"
type textarea "x"
type textarea "**COD**CC (ONF"
type textarea "x"
type textarea "**COD**CC (ONFI"
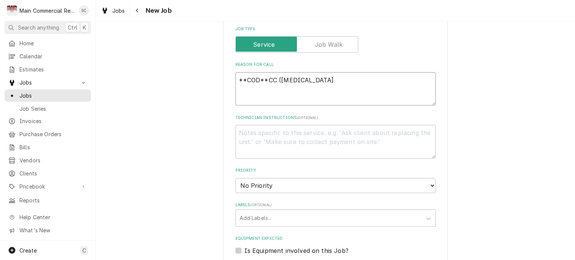
type textarea "x"
type textarea "**COD**CC (ONFIR"
type textarea "x"
type textarea "**COD**CC (ONFIRL"
type textarea "x"
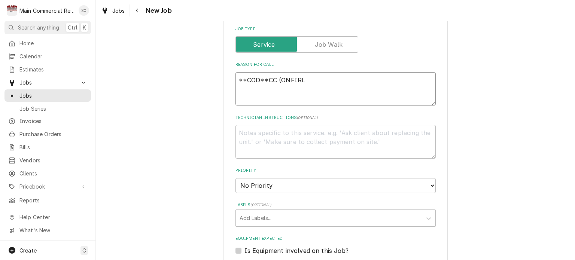
type textarea "**COD**CC (ONFIR"
type textarea "x"
type textarea "**COD**CC (ONFI"
type textarea "x"
type textarea "**COD**CC (ONF"
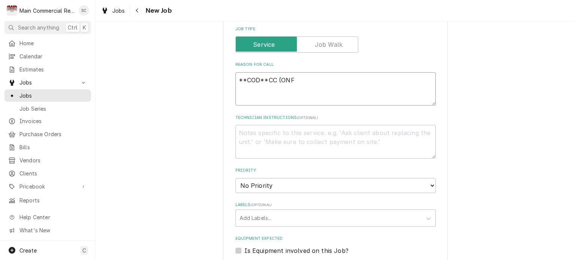
type textarea "x"
type textarea "**COD**CC (ON"
type textarea "x"
type textarea "**COD**CC (ON"
type textarea "x"
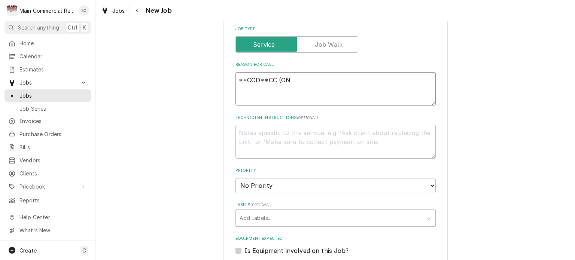
type textarea "**COD**CC (ON F"
type textarea "x"
type textarea "**COD**CC (ON FI"
type textarea "x"
type textarea "**COD**CC (ON FIL"
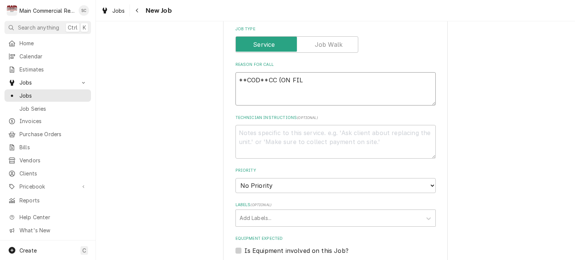
type textarea "x"
type textarea "**COD**CC (ON FILE"
type textarea "x"
type textarea "**COD**CC (ON FILE,"
type textarea "x"
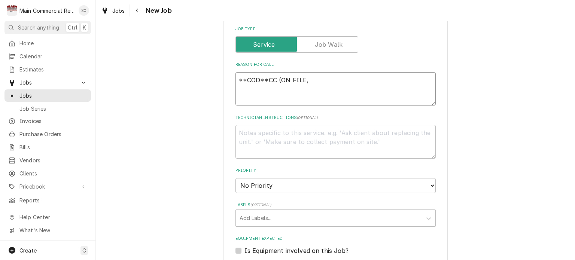
type textarea "**COD**CC (ON FILE,"
type textarea "x"
type textarea "**COD**CC (ON FILE, O"
type textarea "x"
type textarea "**COD**CC (ON FILE, OR"
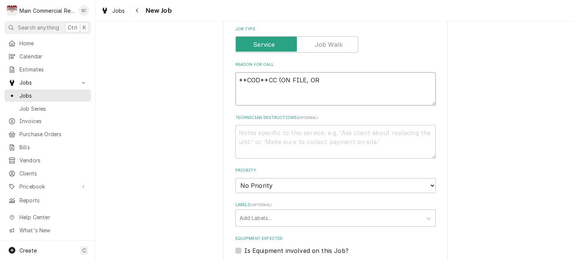
type textarea "x"
type textarea "**COD**CC (ON FILE, OR"
type textarea "x"
type textarea "**COD**CC (ON FILE, OR C"
type textarea "x"
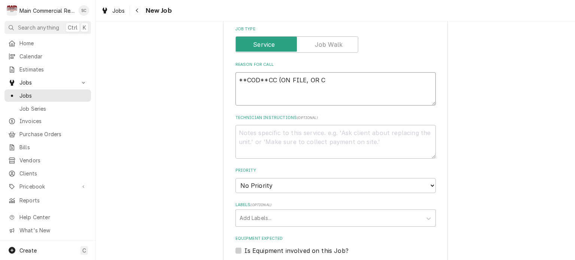
type textarea "**COD**CC (ON FILE, OR CH"
type textarea "x"
type textarea "**COD**CC (ON FILE, OR CHE"
type textarea "x"
type textarea "**COD**CC (ON FILE, OR CHEC"
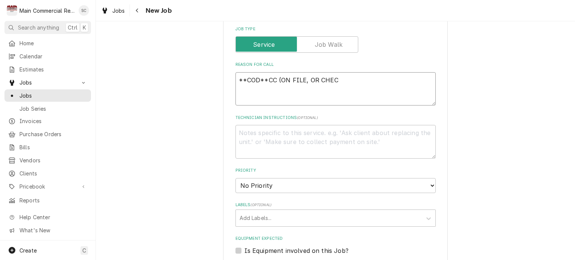
type textarea "x"
type textarea "**COD**CC (ON FILE, OR CHECK"
type textarea "x"
type textarea "**COD**CC (ON FILE, OR CHECK)"
type textarea "x"
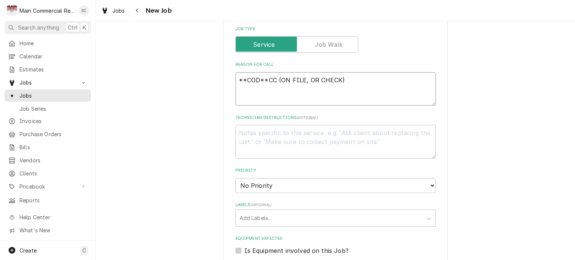
type textarea "**COD**CC (ON FILE, OR CHECK)"
type textarea "x"
type textarea "**COD**CC (ON FILE, OR CHECK) B"
type textarea "x"
type textarea "**COD**CC (ON FILE, OR CHECK) BE"
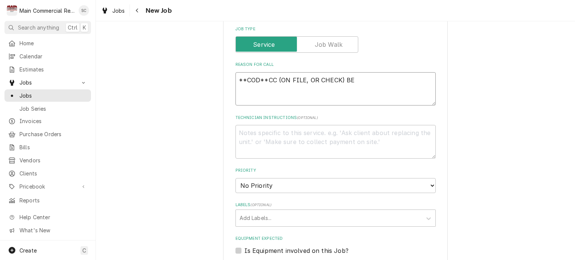
type textarea "x"
type textarea "**COD**CC (ON FILE, OR CHECK) BEF"
type textarea "x"
type textarea "**COD**CC (ON FILE, OR CHECK) BEFO"
type textarea "x"
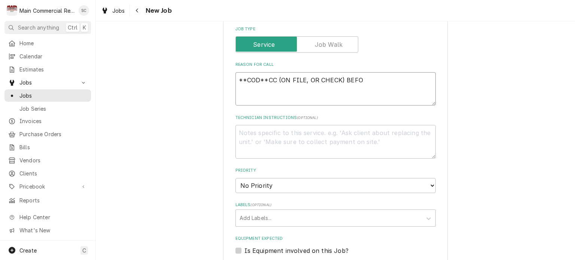
type textarea "**COD**CC (ON FILE, OR CHECK) BEFOR"
type textarea "x"
type textarea "**COD**CC (ON FILE, OR CHECK) BEFORE"
type textarea "x"
type textarea "**COD**CC (ON FILE, OR CHECK) BEFORE"
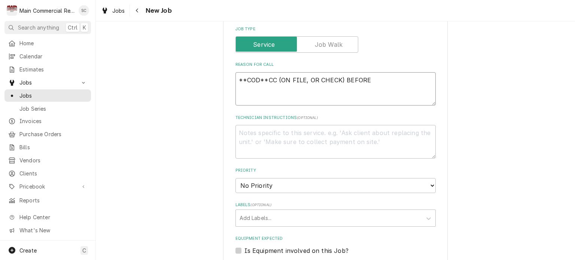
type textarea "x"
type textarea "**COD**CC (ON FILE, OR CHECK) BEFORE L"
type textarea "x"
type textarea "**COD**CC (ON FILE, OR CHECK) BEFORE LE"
type textarea "x"
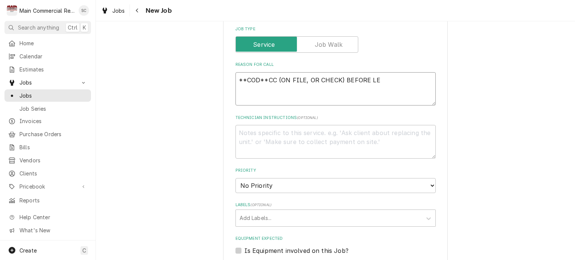
type textarea "**COD**CC (ON FILE, OR CHECK) BEFORE LEA"
type textarea "x"
type textarea "**COD**CC (ON FILE, OR CHECK) BEFORE LEAV"
type textarea "x"
type textarea "**COD**CC (ON FILE, OR CHECK) BEFORE LEAVI"
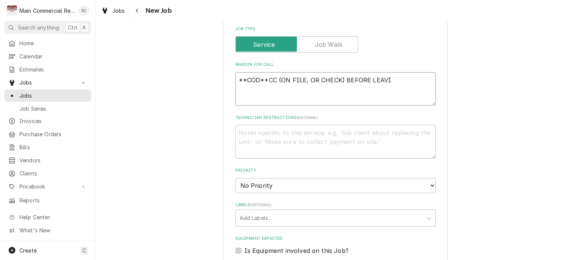
type textarea "x"
type textarea "**COD**CC (ON FILE, OR CHECK) BEFORE LEAVIN"
type textarea "x"
type textarea "**COD**CC (ON FILE, OR CHECK) BEFORE LEAVING"
type textarea "x"
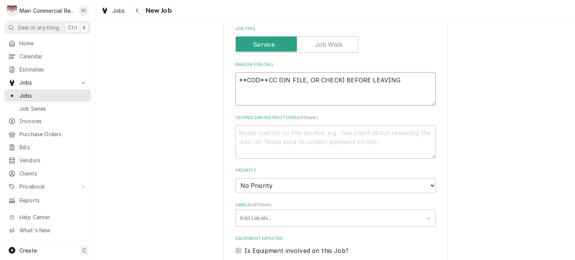
type textarea "**COD**CC (ON FILE, OR CHECK) BEFORE LEAVING"
click at [265, 76] on textarea "**COD**CC (ON FILE, OR CHECK) BEFORE LEAVING" at bounding box center [335, 89] width 200 height 34
type textarea "x"
type textarea "**COD**CCC (ON FILE, OR CHECK) BEFORE LEAVING"
type textarea "x"
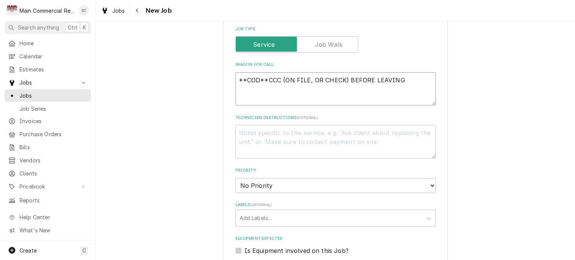
type textarea "**COD**COCC (ON FILE, OR CHECK) BEFORE LEAVING"
type textarea "x"
type textarea "**COD**COLCC (ON FILE, OR CHECK) BEFORE LEAVING"
type textarea "x"
type textarea "**COD**COLLCC (ON FILE, OR CHECK) BEFORE LEAVING"
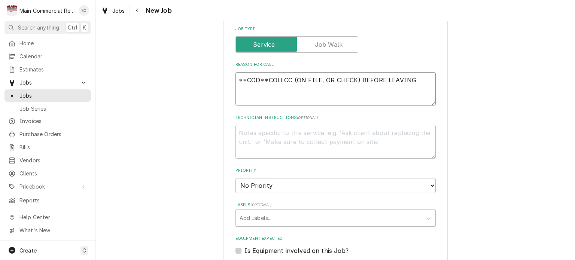
type textarea "x"
type textarea "**COD**COLLECC (ON FILE, OR CHECK) BEFORE LEAVING"
type textarea "x"
type textarea "**COD**COLLECCC (ON FILE, OR CHECK) BEFORE LEAVING"
type textarea "x"
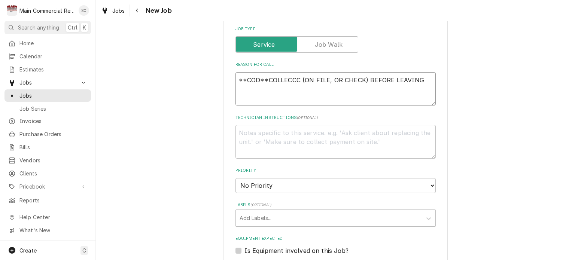
type textarea "**COD**COLLECTCC (ON FILE, OR CHECK) BEFORE LEAVING"
type textarea "x"
type textarea "**COD**COLLECT CC (ON FILE, OR CHECK) BEFORE LEAVING"
type textarea "x"
type textarea "**COD**COLLECTCC (ON FILE, OR CHECK) BEFORE LEAVING"
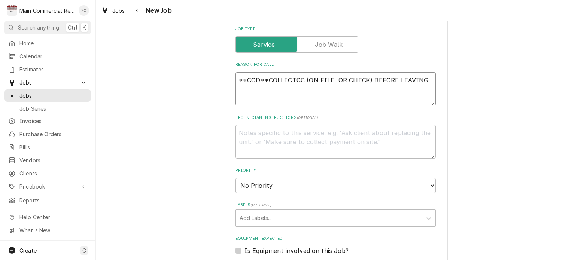
type textarea "x"
type textarea "**COD**COLLECT-CC (ON FILE, OR CHECK) BEFORE LEAVING"
click at [424, 80] on textarea "**COD**COLLECT-CC (ON FILE, OR CHECK) BEFORE LEAVING" at bounding box center [335, 89] width 200 height 34
type textarea "x"
type textarea "**COD**COLLECT-CC (ON FILE, OR CHECK) BEFORE LEAVING"
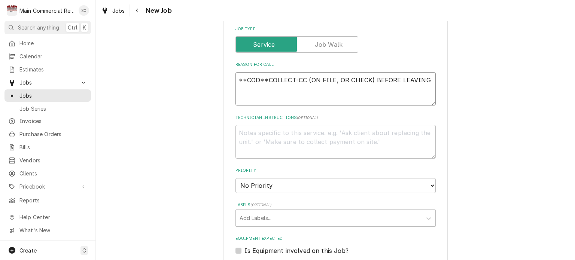
type textarea "x"
type textarea "**COD**COLLECT-CC (ON FILE, OR CHECK) BEFORE LEAVING W"
type textarea "x"
type textarea "**COD**COLLECT-CC (ON FILE, OR CHECK) BEFORE LEAVING WI"
type textarea "x"
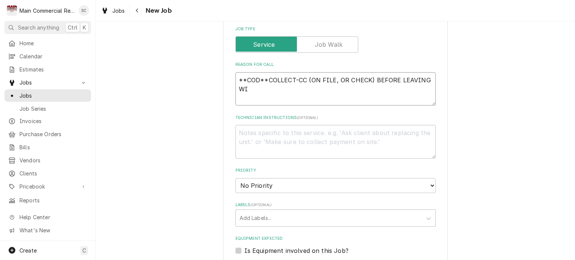
type textarea "**COD**COLLECT-CC (ON FILE, OR CHECK) BEFORE LEAVING WIC"
type textarea "x"
type textarea "**COD**COLLECT-CC (ON FILE, OR CHECK) BEFORE LEAVING WIC"
type textarea "x"
type textarea "**COD**COLLECT-CC (ON FILE, OR CHECK) BEFORE LEAVING WIC n"
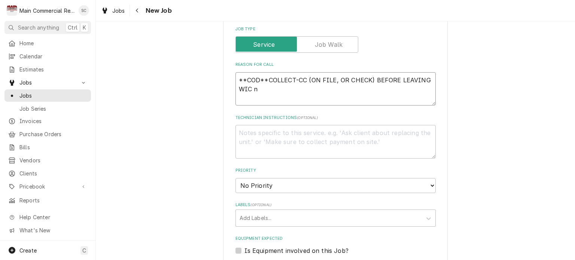
type textarea "x"
type textarea "**COD**COLLECT-CC (ON FILE, OR CHECK) BEFORE LEAVING WIC no"
type textarea "x"
type textarea "**COD**COLLECT-CC (ON FILE, OR CHECK) BEFORE LEAVING WIC not"
type textarea "x"
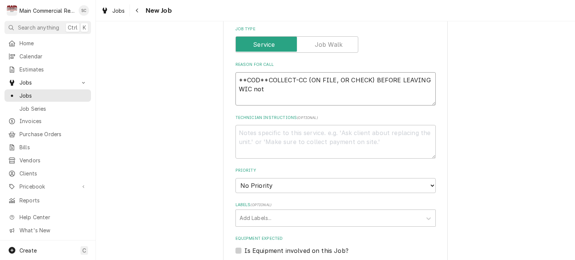
type textarea "**COD**COLLECT-CC (ON FILE, OR CHECK) BEFORE LEAVING WIC not"
type textarea "x"
type textarea "**COD**COLLECT-CC (ON FILE, OR CHECK) BEFORE LEAVING WIC not k"
type textarea "x"
type textarea "**COD**COLLECT-CC (ON FILE, OR CHECK) BEFORE LEAVING WIC not ke"
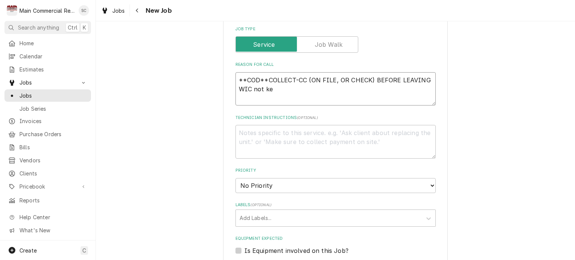
type textarea "x"
type textarea "**COD**COLLECT-CC (ON FILE, OR CHECK) BEFORE LEAVING WIC not kee"
type textarea "x"
type textarea "**COD**COLLECT-CC (ON FILE, OR CHECK) BEFORE LEAVING WIC not keep"
type textarea "x"
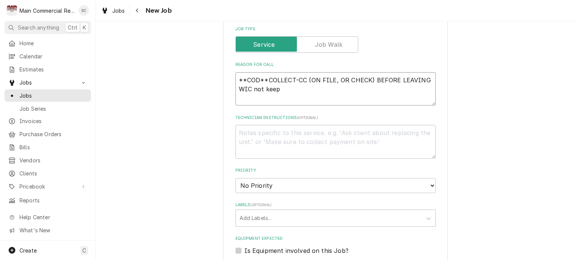
type textarea "**COD**COLLECT-CC (ON FILE, OR CHECK) BEFORE LEAVING WIC not keepi"
type textarea "x"
type textarea "**COD**COLLECT-CC (ON FILE, OR CHECK) BEFORE LEAVING WIC not keepin"
type textarea "x"
type textarea "**COD**COLLECT-CC (ON FILE, OR CHECK) BEFORE LEAVING WIC not keeping"
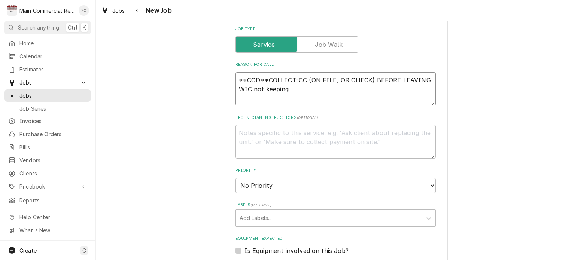
type textarea "x"
type textarea "**COD**COLLECT-CC (ON FILE, OR CHECK) BEFORE LEAVING WIC not keeping"
type textarea "x"
type textarea "**COD**COLLECT-CC (ON FILE, OR CHECK) BEFORE LEAVING WIC not keeping t"
type textarea "x"
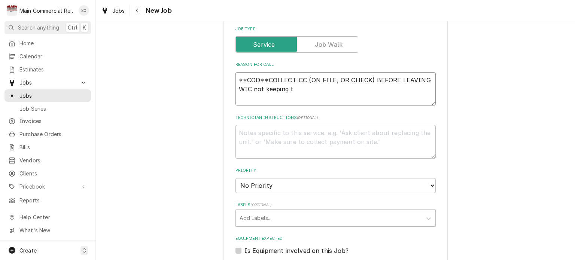
type textarea "**COD**COLLECT-CC (ON FILE, OR CHECK) BEFORE LEAVING WIC not keeping te"
type textarea "x"
type textarea "**COD**COLLECT-CC (ON FILE, OR CHECK) BEFORE LEAVING WIC not keeping tem"
type textarea "x"
type textarea "**COD**COLLECT-CC (ON FILE, OR CHECK) BEFORE LEAVING WIC not keeping temp"
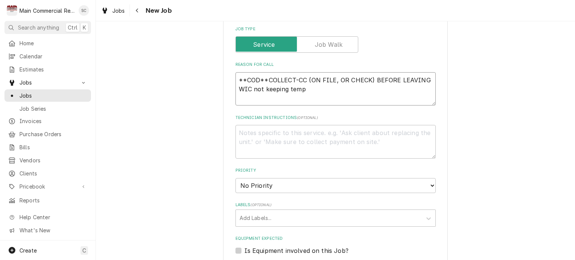
type textarea "x"
type textarea "**COD**COLLECT-CC (ON FILE, OR CHECK) BEFORE LEAVING WIC not keeping temp."
type textarea "x"
type textarea "**COD**COLLECT-CC (ON FILE, OR CHECK) BEFORE LEAVING WIC not keeping temp."
type textarea "x"
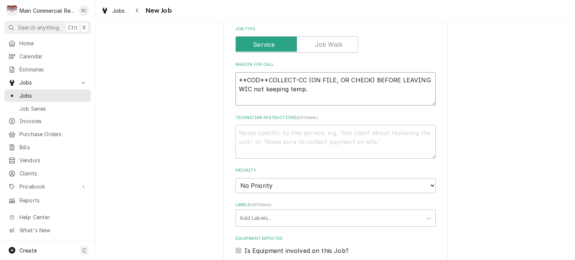
type textarea "**COD**COLLECT-CC (ON FILE, OR CHECK) BEFORE LEAVING WIC not keeping temp."
click at [364, 131] on textarea "Technician Instructions ( optional )" at bounding box center [335, 142] width 200 height 34
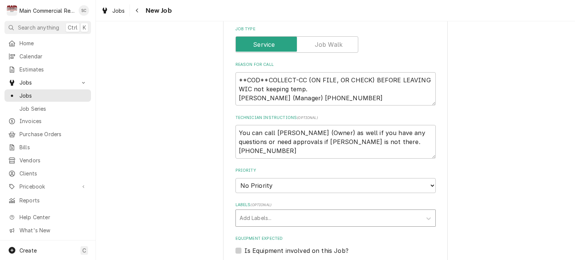
click at [287, 214] on div "Labels" at bounding box center [329, 217] width 179 height 13
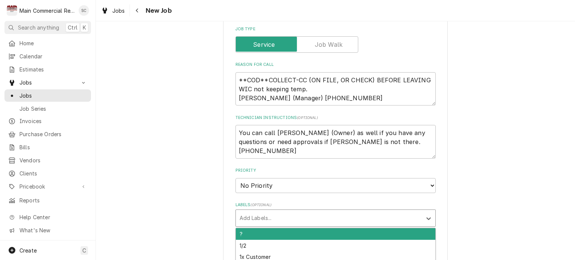
scroll to position [487, 0]
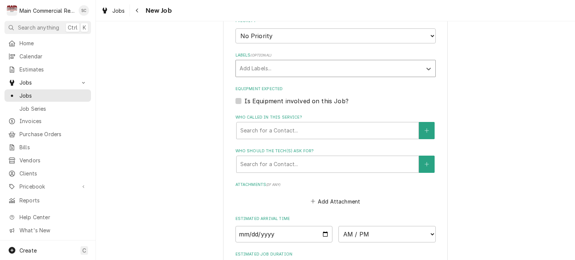
click at [249, 68] on div "Labels" at bounding box center [329, 68] width 179 height 13
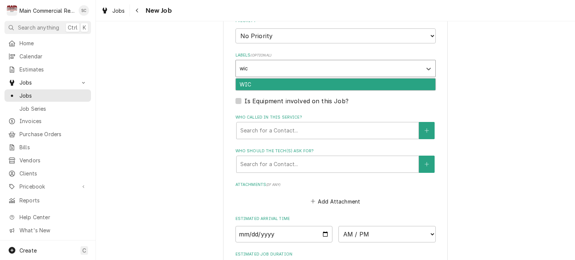
click at [268, 83] on div "WIC" at bounding box center [335, 85] width 199 height 12
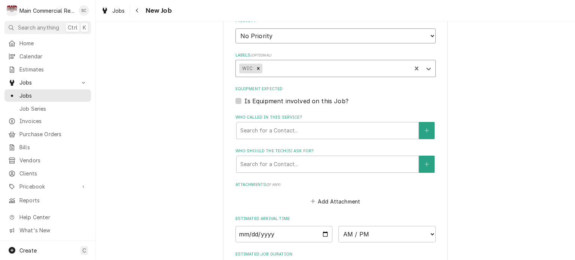
click at [262, 39] on select "No Priority Urgent High Medium Low" at bounding box center [335, 35] width 200 height 15
click at [235, 28] on select "No Priority Urgent High Medium Low" at bounding box center [335, 35] width 200 height 15
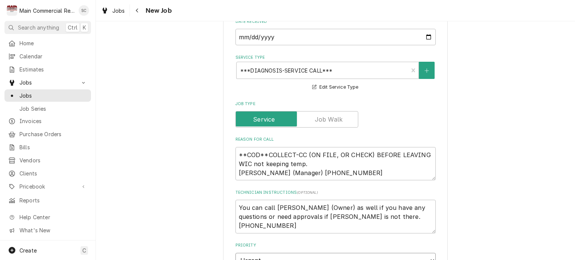
scroll to position [187, 0]
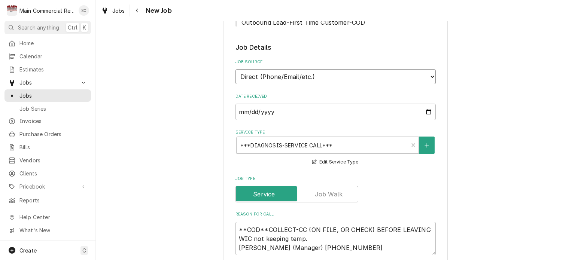
click at [276, 76] on select "Direct (Phone/Email/etc.) Service Channel Corrigo Ecotrak Other" at bounding box center [335, 76] width 200 height 15
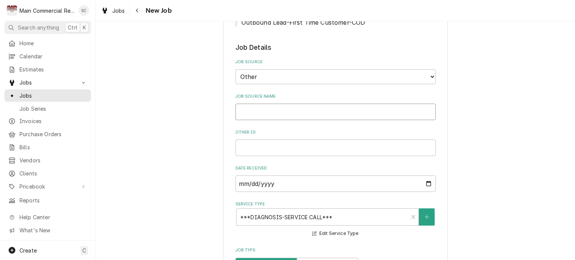
click at [256, 110] on input "Job Source Name" at bounding box center [335, 112] width 200 height 16
click at [240, 151] on input "OUTBOUND ID" at bounding box center [335, 148] width 200 height 16
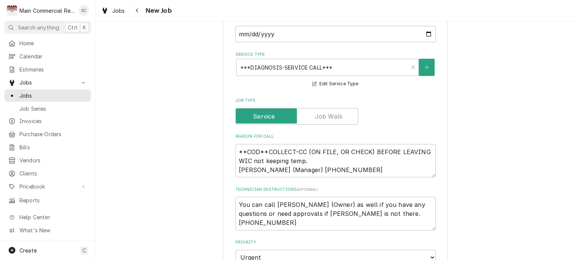
click at [456, 165] on div "Please provide the following information to create a job: Client Details Client…" at bounding box center [335, 145] width 479 height 906
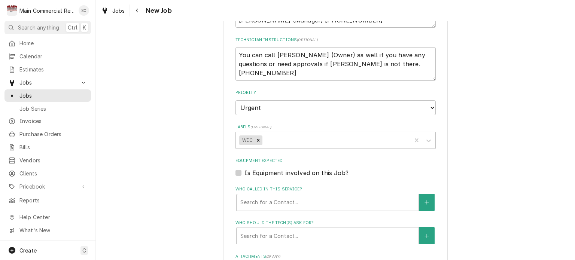
scroll to position [636, 0]
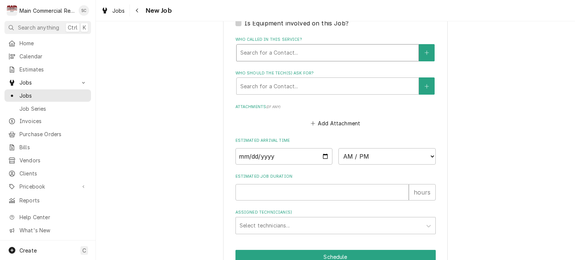
click at [267, 52] on div "Who called in this service?" at bounding box center [327, 52] width 174 height 13
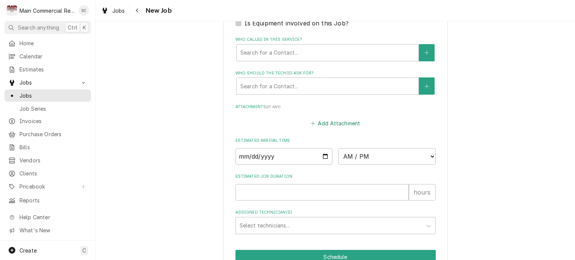
scroll to position [561, 0]
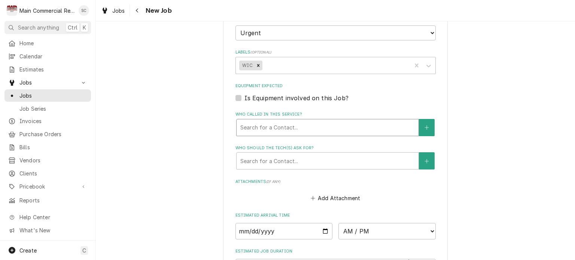
click at [397, 124] on div "Who called in this service?" at bounding box center [327, 127] width 174 height 13
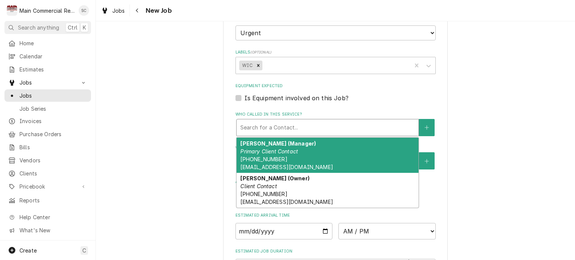
click at [308, 154] on div "Cameron Ruiz (Manager) Primary Client Contact (813) 715-2683 c_ruiz1188@yahoo.c…" at bounding box center [328, 155] width 182 height 35
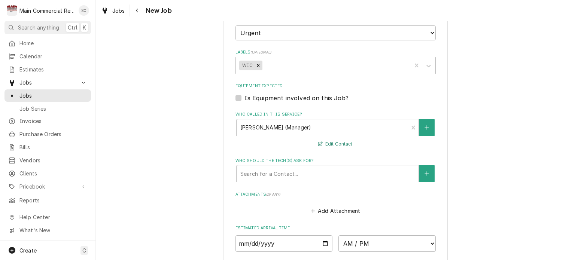
click at [334, 142] on button "Edit Contact" at bounding box center [335, 144] width 36 height 9
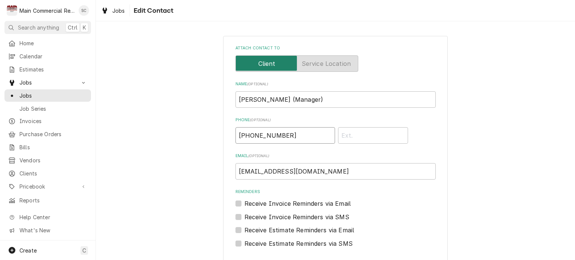
click at [292, 134] on input "(813) 715-2683" at bounding box center [285, 135] width 100 height 16
drag, startPoint x: 292, startPoint y: 134, endPoint x: 220, endPoint y: 132, distance: 71.5
click at [223, 132] on div "Attach contact to Name ( optional ) Cameron Ruiz (Manager) Phone ( optional ) (…" at bounding box center [335, 162] width 225 height 252
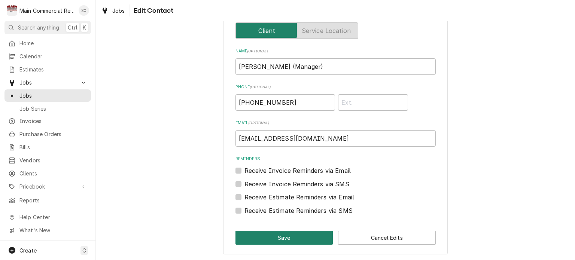
click at [310, 238] on button "Save" at bounding box center [284, 238] width 98 height 14
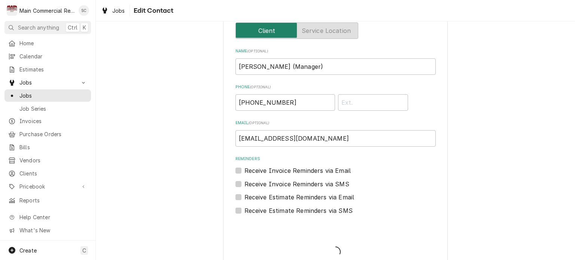
scroll to position [561, 0]
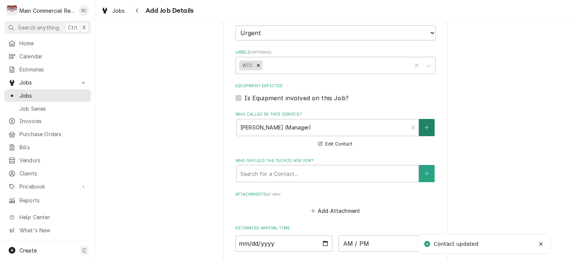
click at [425, 125] on icon "Create New Contact" at bounding box center [426, 127] width 4 height 5
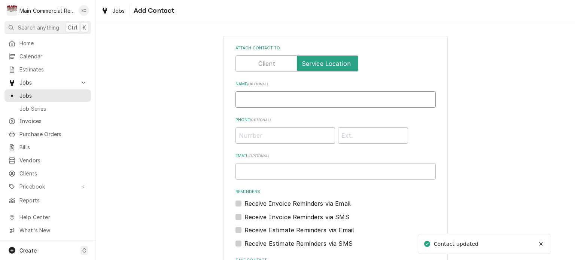
click at [356, 95] on input "Name ( optional )" at bounding box center [335, 99] width 200 height 16
click at [283, 133] on input "Phone ( optional )" at bounding box center [285, 135] width 100 height 16
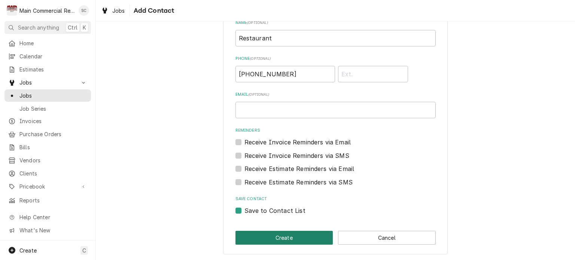
click at [293, 241] on button "Create" at bounding box center [284, 238] width 98 height 14
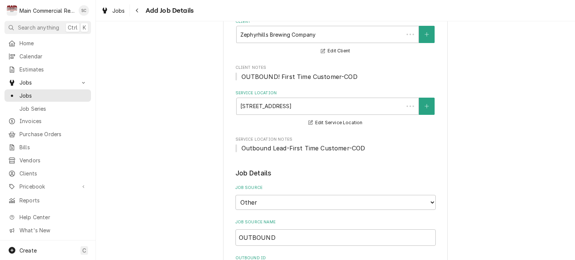
scroll to position [561, 0]
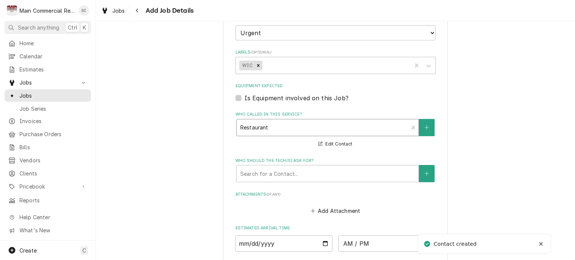
click at [273, 128] on div "Who called in this service?" at bounding box center [322, 127] width 164 height 13
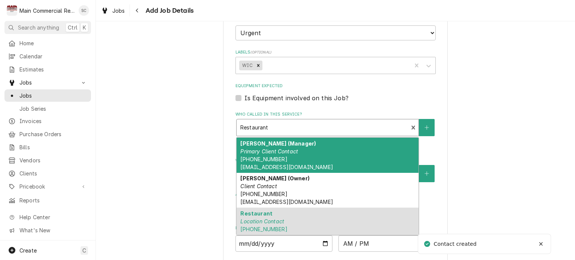
click at [278, 151] on em "Primary Client Contact" at bounding box center [269, 151] width 58 height 6
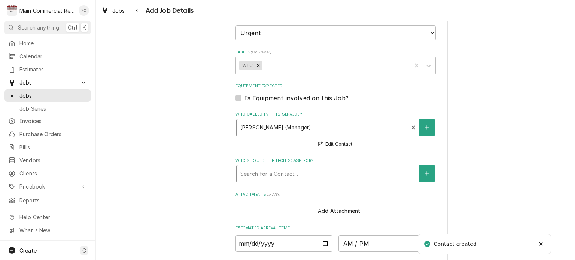
click at [292, 168] on div "Who should the tech(s) ask for?" at bounding box center [327, 173] width 174 height 13
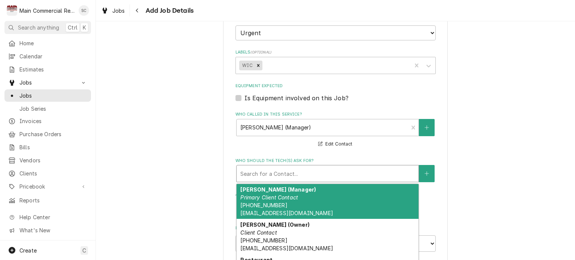
click at [290, 202] on div "Cameron Ruiz (Manager) Primary Client Contact (256) 635-8947 c_ruiz1188@yahoo.c…" at bounding box center [328, 201] width 182 height 35
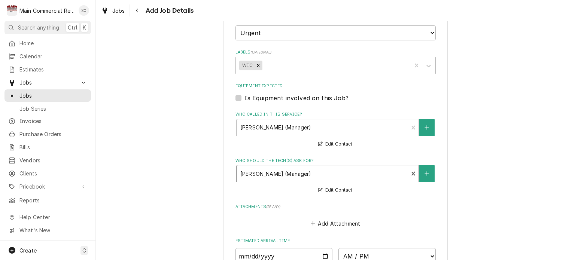
scroll to position [697, 0]
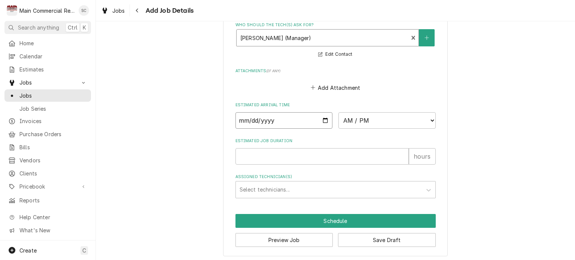
click at [322, 118] on input "Date" at bounding box center [283, 120] width 97 height 16
click at [371, 118] on select "AM / PM 6:00 AM 6:15 AM 6:30 AM 6:45 AM 7:00 AM 7:15 AM 7:30 AM 7:45 AM 8:00 AM…" at bounding box center [386, 120] width 97 height 16
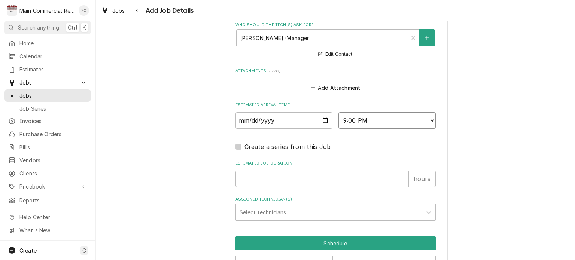
click at [361, 117] on select "AM / PM 6:00 AM 6:15 AM 6:30 AM 6:45 AM 7:00 AM 7:15 AM 7:30 AM 7:45 AM 8:00 AM…" at bounding box center [386, 120] width 97 height 16
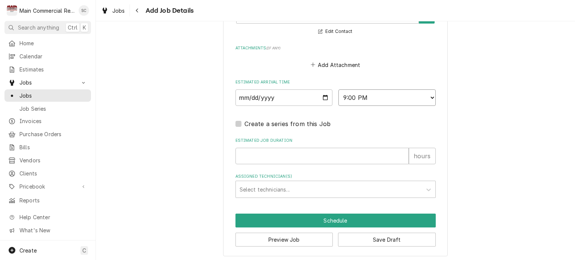
click at [365, 97] on select "AM / PM 6:00 AM 6:15 AM 6:30 AM 6:45 AM 7:00 AM 7:15 AM 7:30 AM 7:45 AM 8:00 AM…" at bounding box center [386, 97] width 97 height 16
click at [338, 89] on select "AM / PM 6:00 AM 6:15 AM 6:30 AM 6:45 AM 7:00 AM 7:15 AM 7:30 AM 7:45 AM 8:00 AM…" at bounding box center [386, 97] width 97 height 16
click at [285, 153] on input "Estimated Job Duration" at bounding box center [321, 156] width 173 height 16
click at [298, 192] on div "Assigned Technician(s)" at bounding box center [329, 189] width 179 height 13
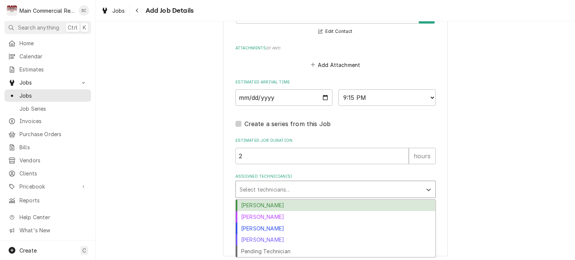
click at [289, 204] on div "Caleb Gorton" at bounding box center [335, 206] width 199 height 12
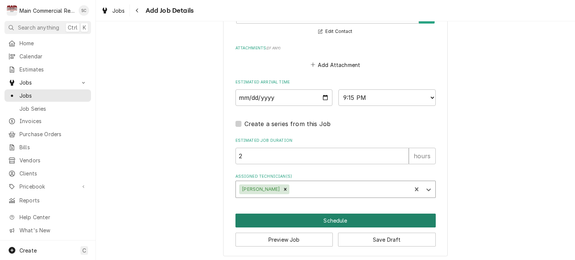
click at [338, 219] on button "Schedule" at bounding box center [335, 221] width 200 height 14
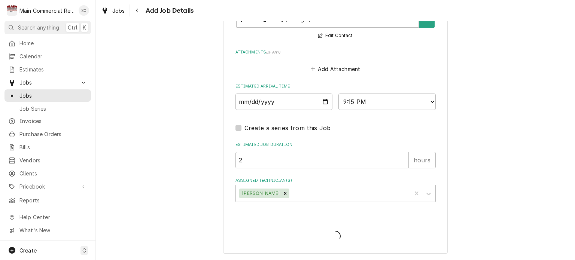
scroll to position [713, 0]
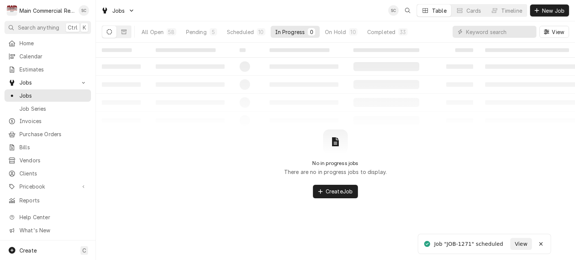
click at [266, 118] on table "‌ ‌ ‌ ‌ ‌ ‌ ‌ ‌ ‌ ‌ ‌ ‌ ‌ ‌ ‌ ‌ ‌ ‌ ‌ ‌ ‌ ‌ ‌ ‌ ‌ ‌ ‌ ‌ ‌ ‌ ‌ ‌ ‌ ‌ ‌ ‌ ‌ ‌ ‌ ‌…" at bounding box center [335, 86] width 479 height 87
click at [381, 34] on div "Completed" at bounding box center [381, 32] width 28 height 8
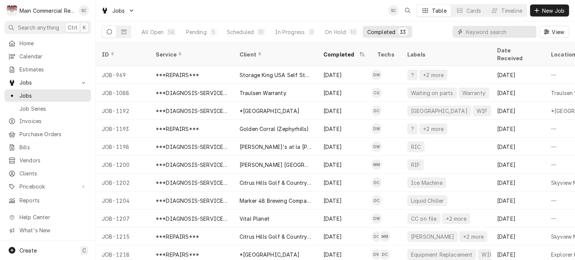
click at [478, 28] on input "Dynamic Content Wrapper" at bounding box center [499, 32] width 67 height 12
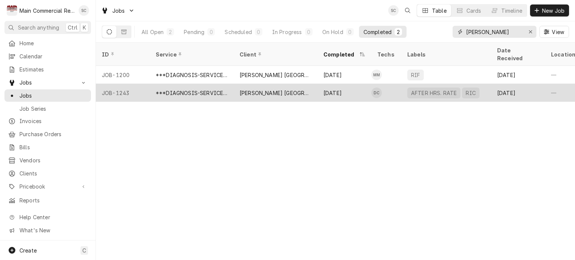
type input "Mease"
click at [301, 89] on div "Mease Dunedin Hospital" at bounding box center [276, 93] width 72 height 8
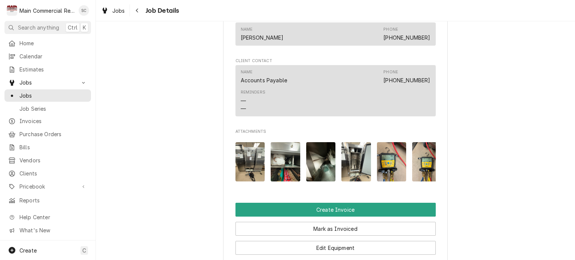
scroll to position [711, 0]
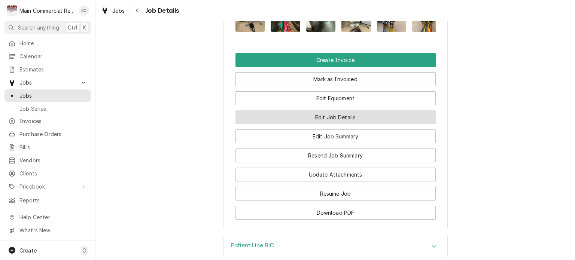
click at [367, 124] on button "Edit Job Details" at bounding box center [335, 117] width 200 height 14
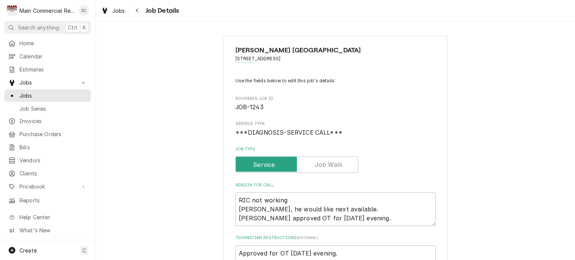
type textarea "x"
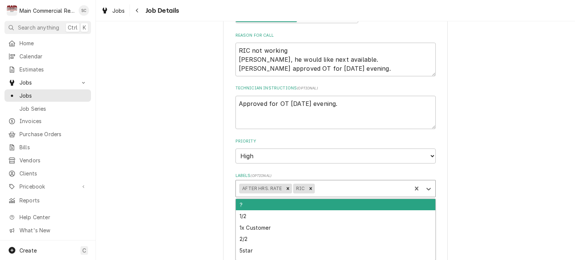
click at [369, 185] on div "Labels" at bounding box center [362, 188] width 92 height 13
type input "Need b"
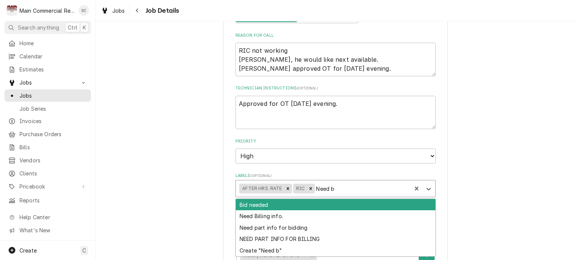
click at [279, 205] on div "Bid needed" at bounding box center [335, 205] width 199 height 12
type textarea "x"
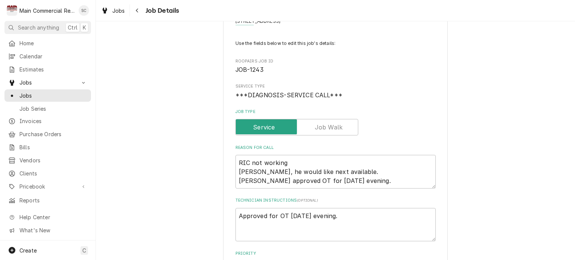
scroll to position [0, 0]
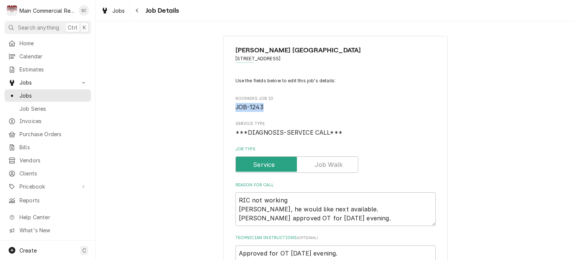
drag, startPoint x: 259, startPoint y: 109, endPoint x: 222, endPoint y: 110, distance: 37.5
copy span "JOB-1243"
drag, startPoint x: 246, startPoint y: 199, endPoint x: 229, endPoint y: 199, distance: 17.2
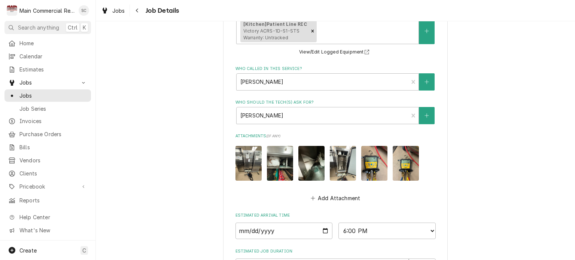
scroll to position [467, 0]
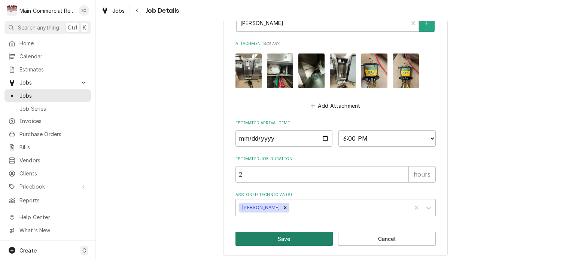
click at [315, 238] on button "Save" at bounding box center [284, 239] width 98 height 14
type textarea "x"
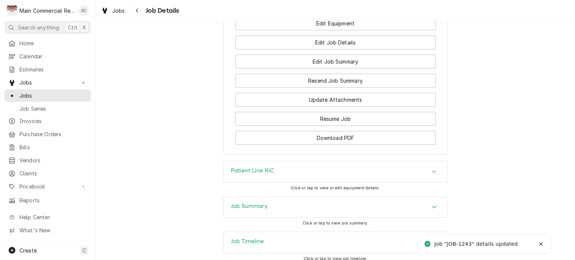
scroll to position [840, 0]
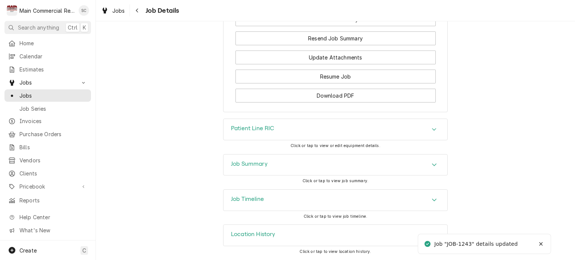
click at [261, 133] on div "Patient Line RIC" at bounding box center [252, 129] width 43 height 9
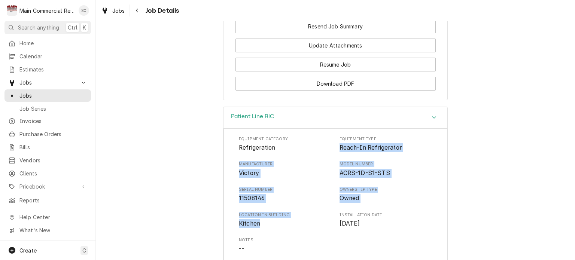
drag, startPoint x: 260, startPoint y: 234, endPoint x: 335, endPoint y: 161, distance: 104.8
click at [335, 161] on div "Equipment Category Refrigeration Equipment Type Reach-In Refrigerator Manufactu…" at bounding box center [335, 207] width 193 height 143
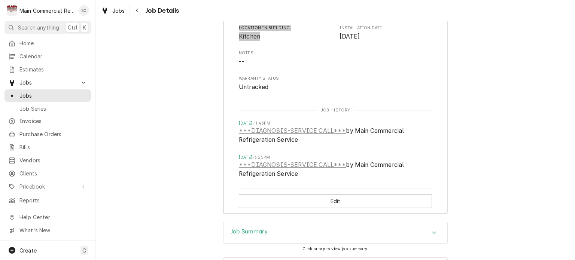
scroll to position [1107, 0]
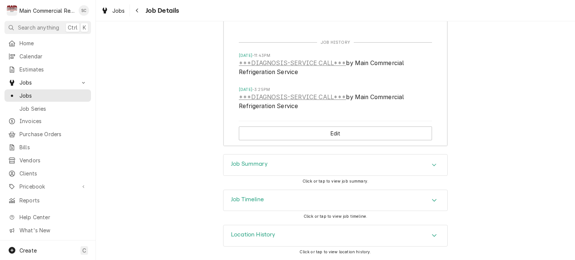
click at [275, 171] on div "Job Summary" at bounding box center [335, 165] width 224 height 21
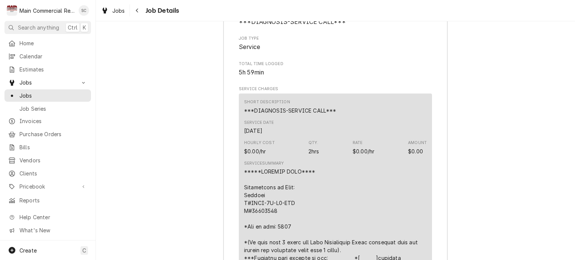
scroll to position [1331, 0]
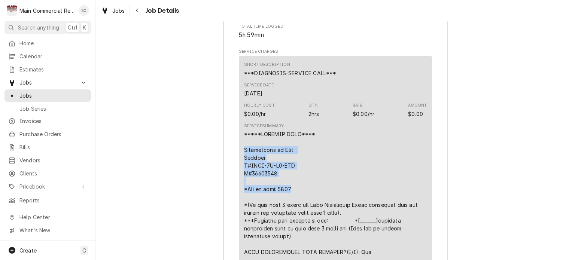
drag, startPoint x: 284, startPoint y: 198, endPoint x: 237, endPoint y: 164, distance: 58.0
copy div "Description of Unit: Victory M#ACRS-1D-S1-STS S#11508146 *Age of unit: 2015"
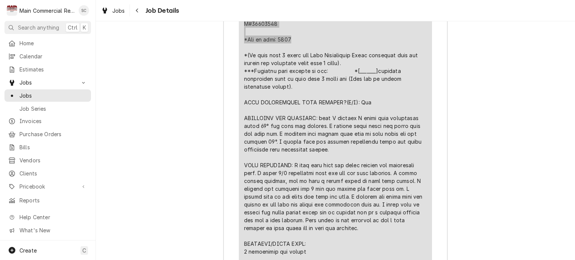
scroll to position [1556, 0]
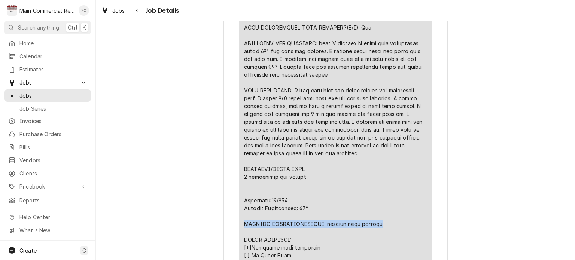
drag, startPoint x: 374, startPoint y: 235, endPoint x: 233, endPoint y: 238, distance: 141.5
copy div "FURTHER RECOMMENDATIONS: install temp control"
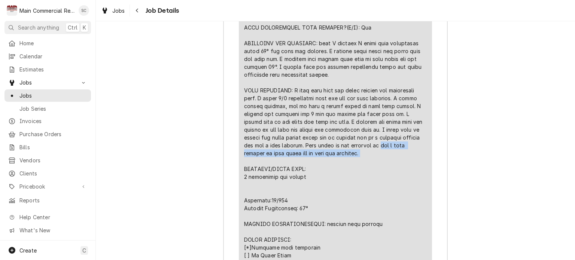
drag, startPoint x: 376, startPoint y: 167, endPoint x: 395, endPoint y: 156, distance: 22.1
click at [395, 156] on div "Line Item" at bounding box center [335, 153] width 183 height 495
copy div "add a temp control so unit shuts off on temp not pressure."
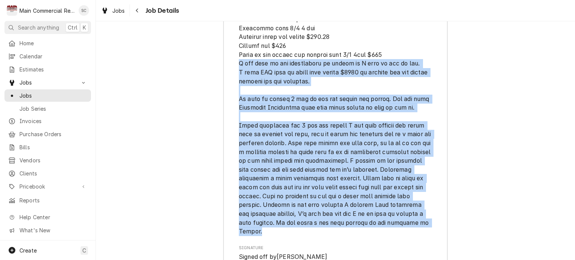
scroll to position [2080, 0]
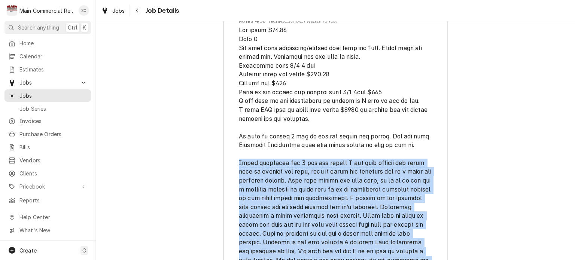
drag, startPoint x: 265, startPoint y: 169, endPoint x: 225, endPoint y: 174, distance: 40.7
copy span "After rellacing the 2 bad fan motors I got unit running and found unit is getti…"
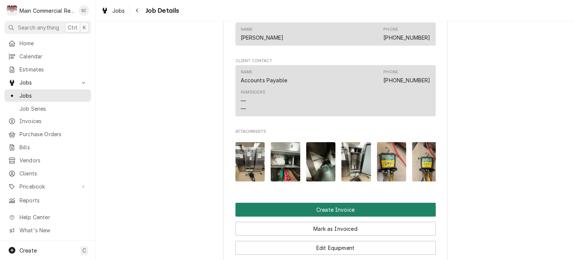
scroll to position [636, 0]
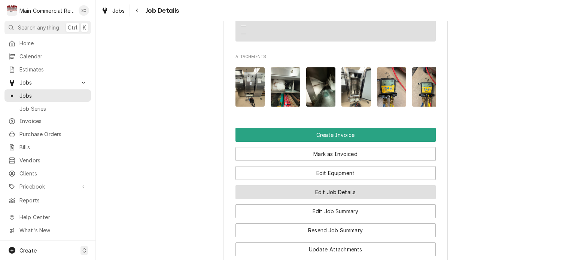
click at [357, 199] on button "Edit Job Details" at bounding box center [335, 192] width 200 height 14
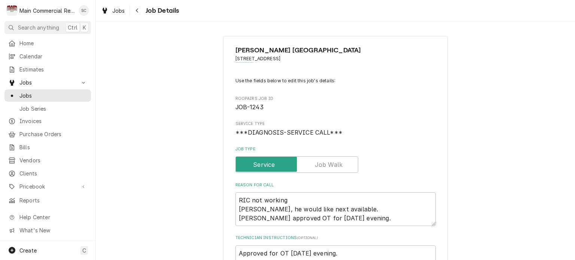
scroll to position [187, 0]
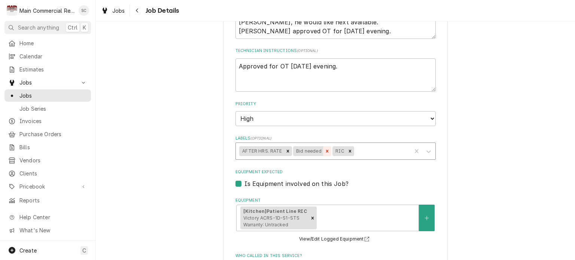
click at [326, 151] on icon "Remove Bid needed" at bounding box center [327, 151] width 3 height 3
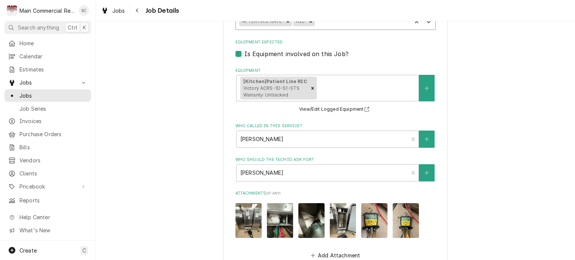
scroll to position [467, 0]
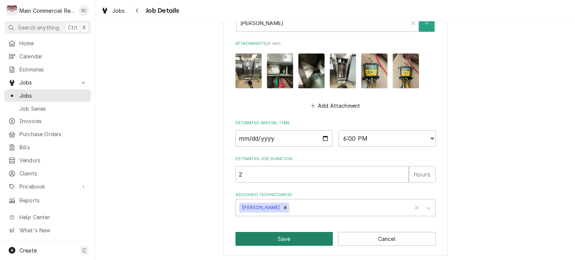
click button "Save"
type textarea "x"
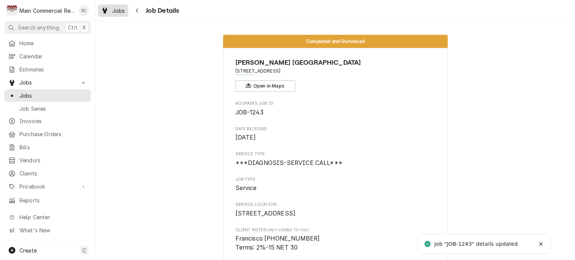
click at [120, 13] on span "Jobs" at bounding box center [118, 11] width 13 height 8
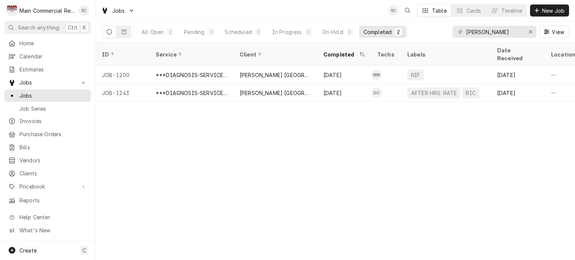
click at [349, 160] on div "ID Service Client Completed Techs Labels Date Received Location Name Location A…" at bounding box center [335, 151] width 479 height 217
click at [530, 31] on icon "Erase input" at bounding box center [530, 31] width 4 height 5
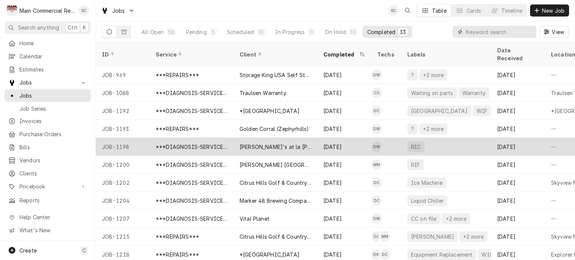
scroll to position [75, 0]
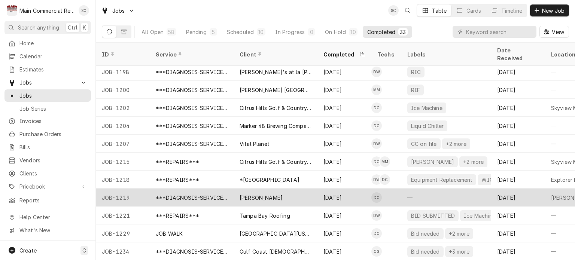
click at [256, 194] on div "Trattoria Pasquale" at bounding box center [261, 198] width 43 height 8
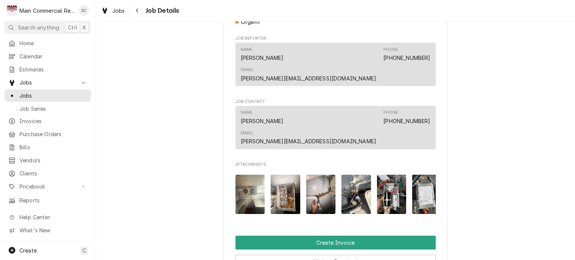
scroll to position [636, 0]
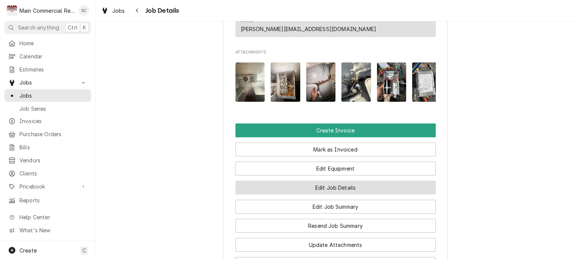
click at [335, 181] on button "Edit Job Details" at bounding box center [335, 188] width 200 height 14
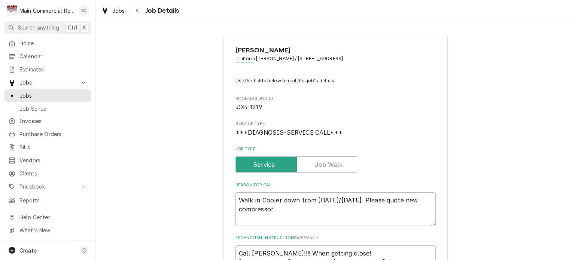
type textarea "x"
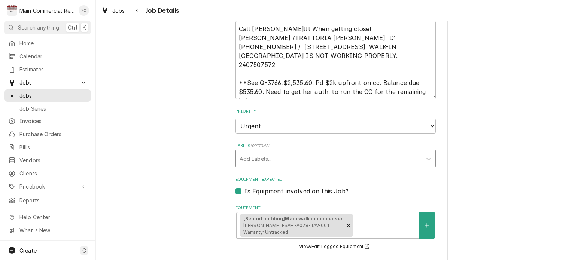
click at [327, 162] on div "Labels" at bounding box center [329, 158] width 179 height 13
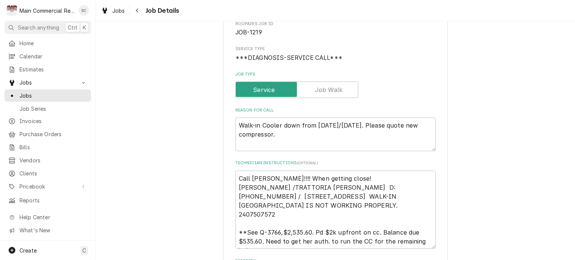
scroll to position [187, 0]
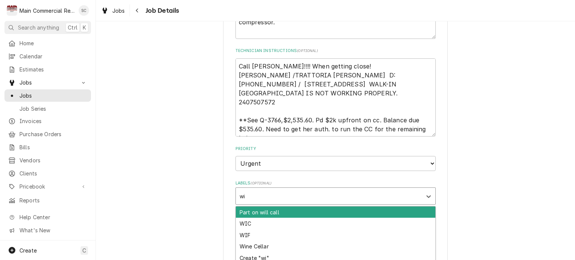
type input "wic"
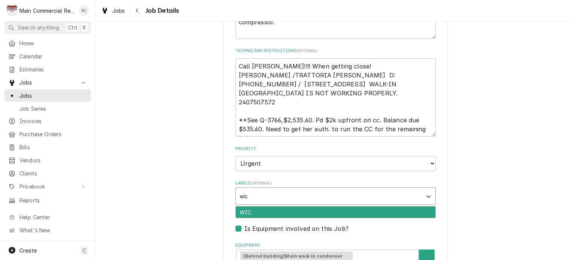
click at [325, 209] on div "WIC" at bounding box center [335, 213] width 199 height 12
type textarea "x"
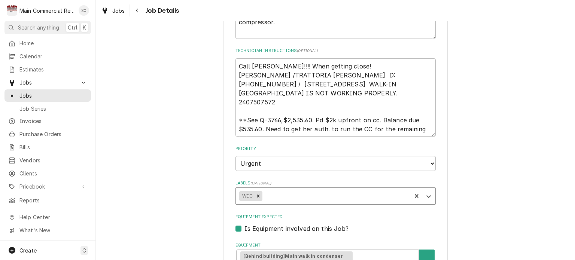
type textarea "x"
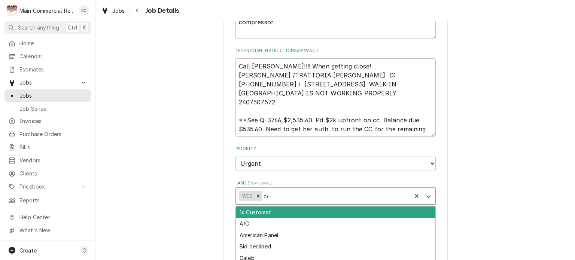
type input "cod"
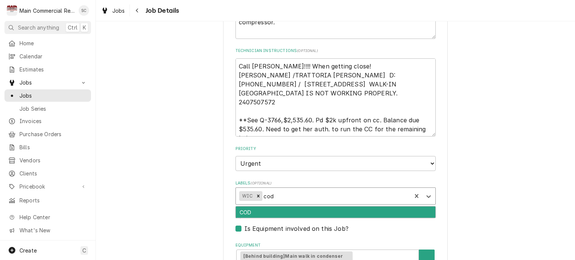
click at [248, 210] on div "COD" at bounding box center [335, 213] width 199 height 12
type textarea "x"
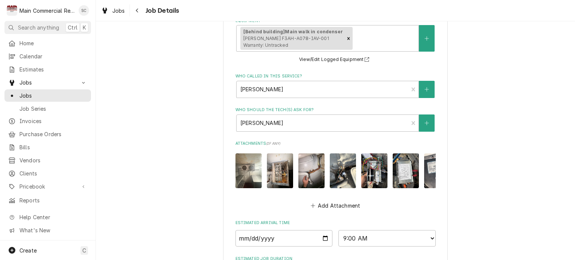
scroll to position [517, 0]
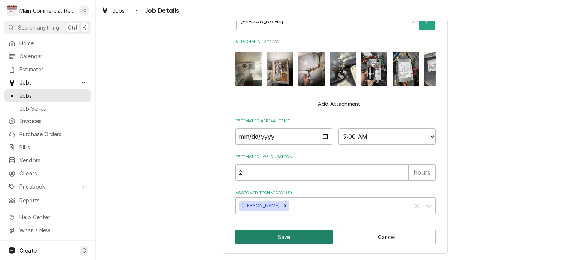
click at [285, 239] on button "Save" at bounding box center [284, 237] width 98 height 14
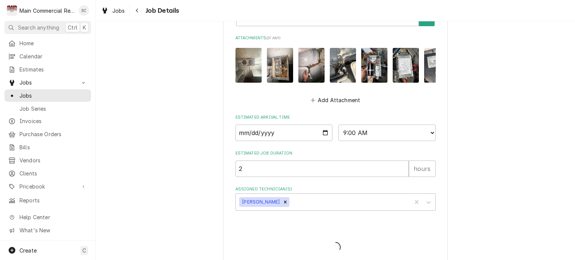
type textarea "x"
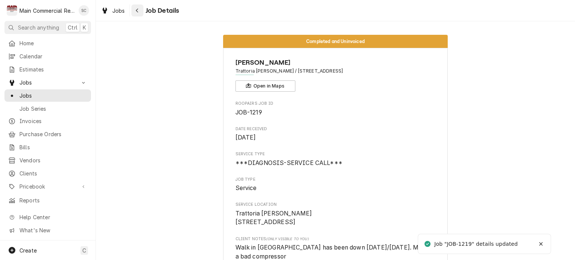
click at [136, 10] on icon "Navigate back" at bounding box center [137, 11] width 2 height 4
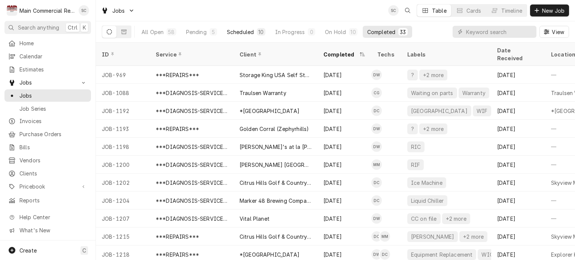
click at [249, 34] on div "Scheduled" at bounding box center [240, 32] width 27 height 8
